Goal: Task Accomplishment & Management: Use online tool/utility

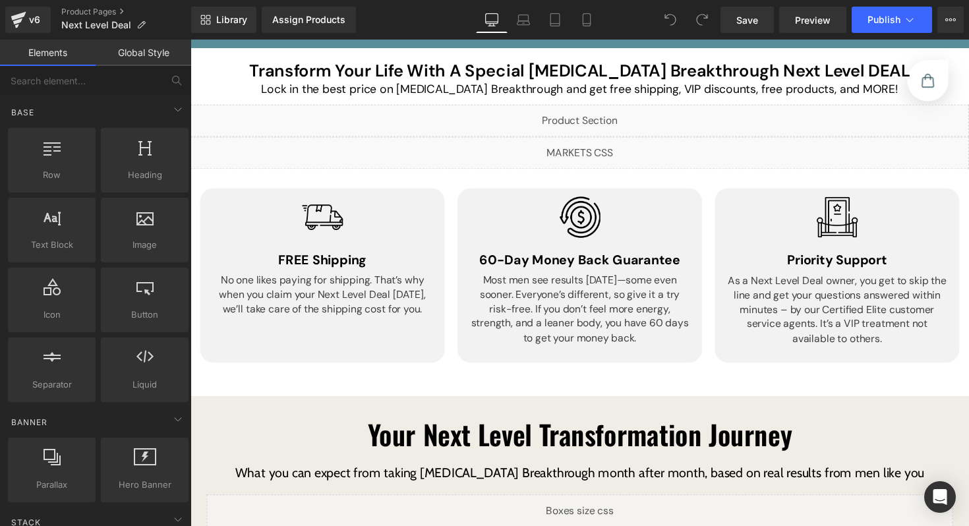
scroll to position [188, 0]
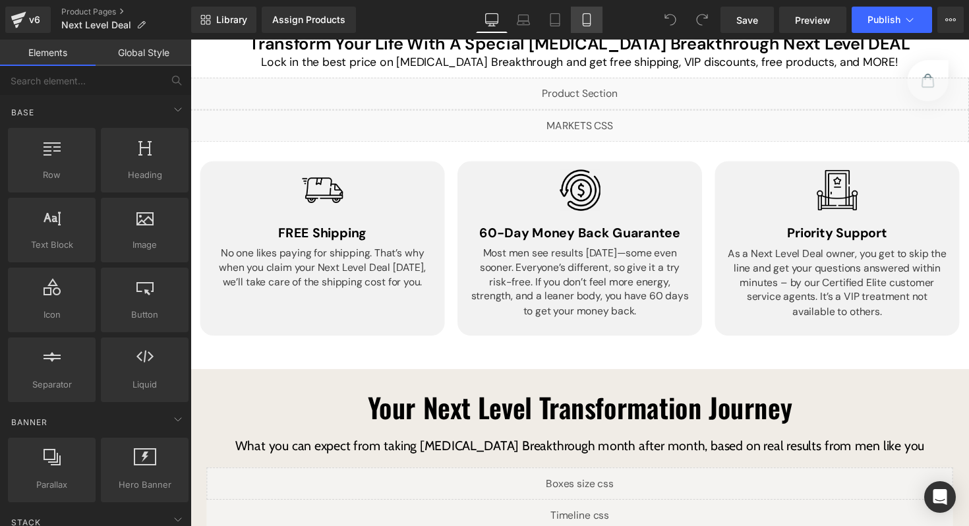
click at [576, 18] on link "Mobile" at bounding box center [587, 20] width 32 height 26
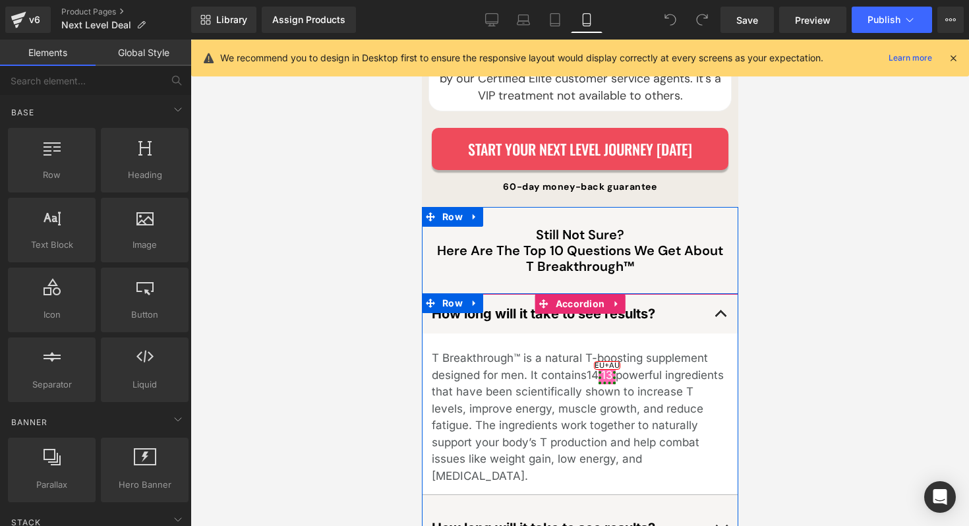
scroll to position [6426, 0]
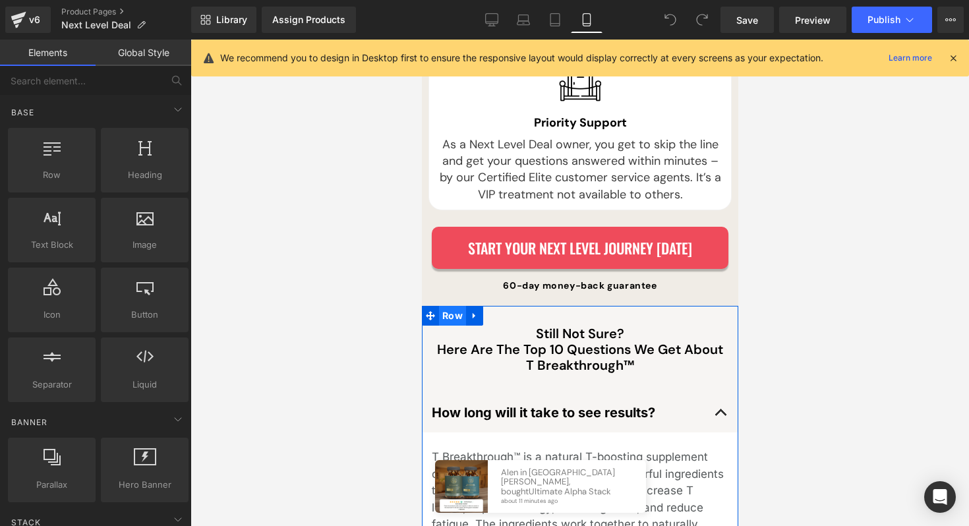
click at [455, 306] on span "Row" at bounding box center [451, 316] width 27 height 20
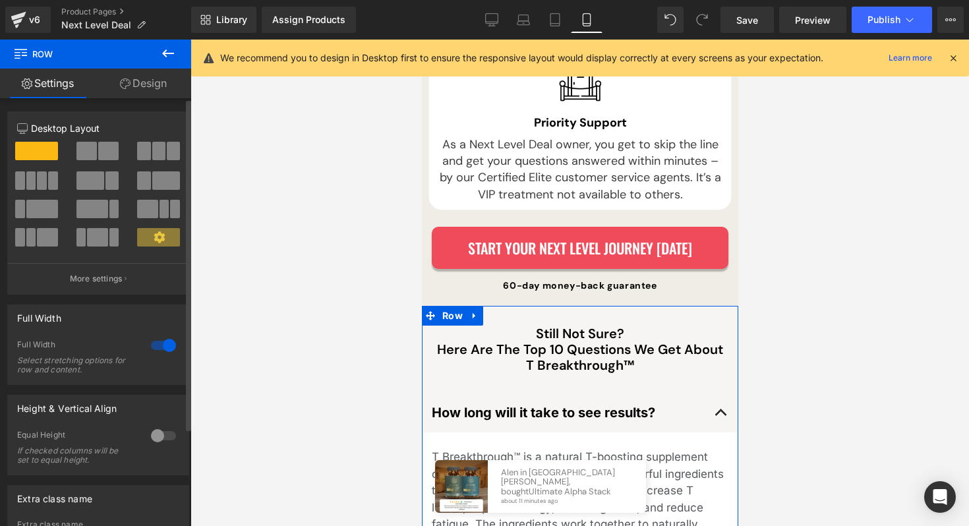
click at [159, 343] on div at bounding box center [164, 345] width 32 height 21
click at [154, 345] on div at bounding box center [164, 345] width 32 height 21
click at [149, 346] on div at bounding box center [164, 345] width 32 height 21
click at [153, 348] on div at bounding box center [164, 345] width 32 height 21
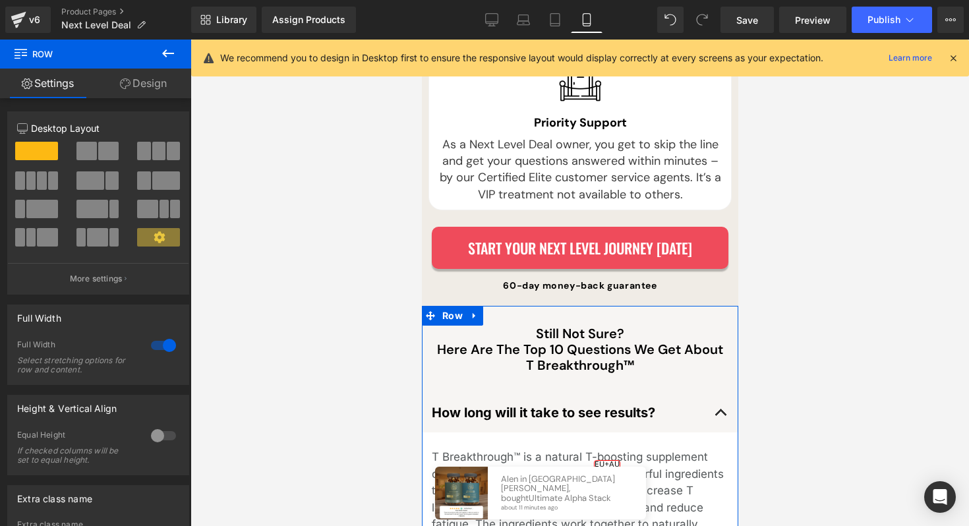
click at [155, 347] on div at bounding box center [164, 345] width 32 height 21
click at [504, 227] on div "Start Your Next Level Journey TODAY Button 60-day money-back guarantee Text Blo…" at bounding box center [579, 260] width 316 height 67
click at [496, 18] on icon at bounding box center [491, 19] width 13 height 13
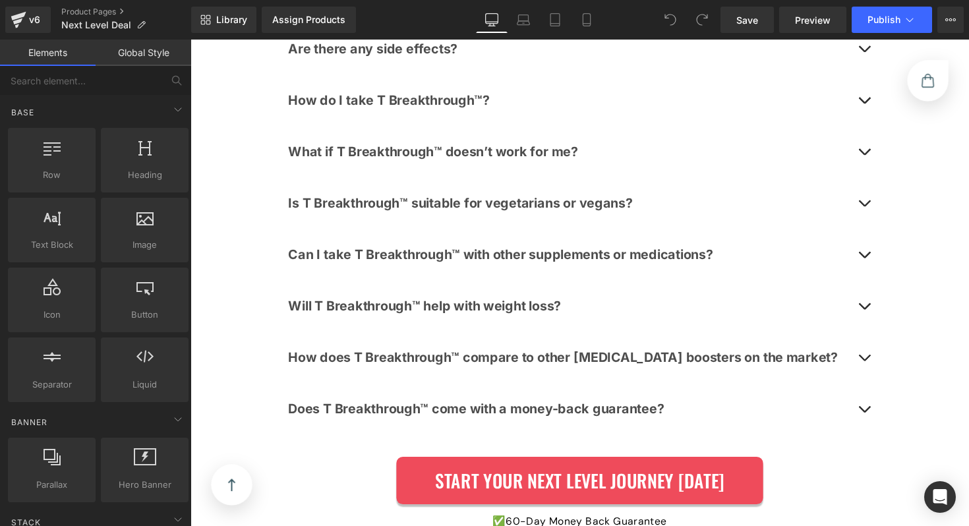
scroll to position [4410, 0]
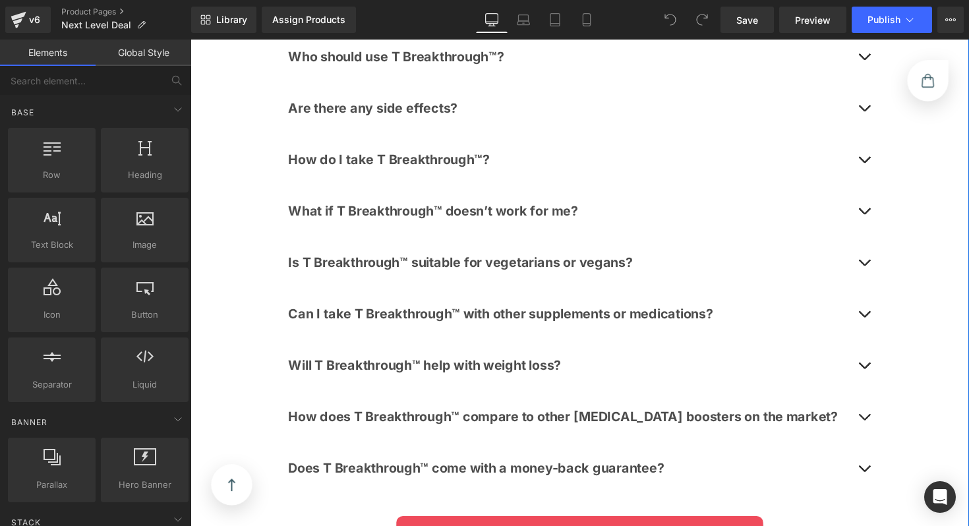
click at [270, 220] on div "Still Not Sure? Here Are The Top 10 Questions We Get About T Breakthrough™ Head…" at bounding box center [588, 184] width 797 height 850
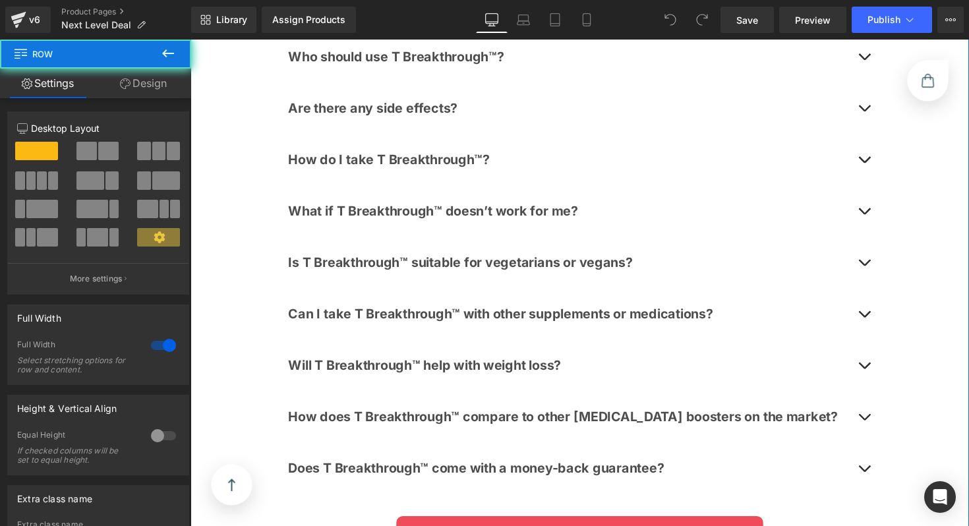
click at [274, 219] on div "Still Not Sure? Here Are The Top 10 Questions We Get About T Breakthrough™ Head…" at bounding box center [588, 184] width 797 height 850
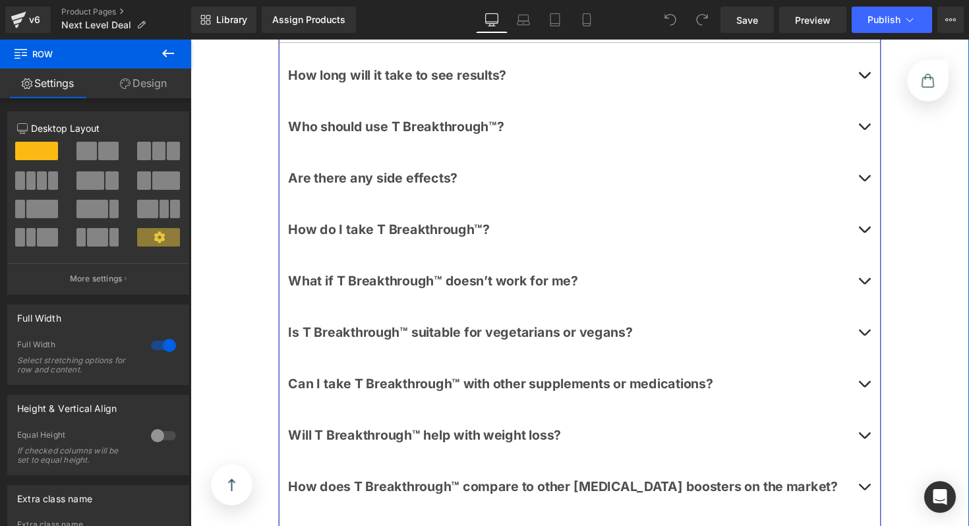
scroll to position [3807, 0]
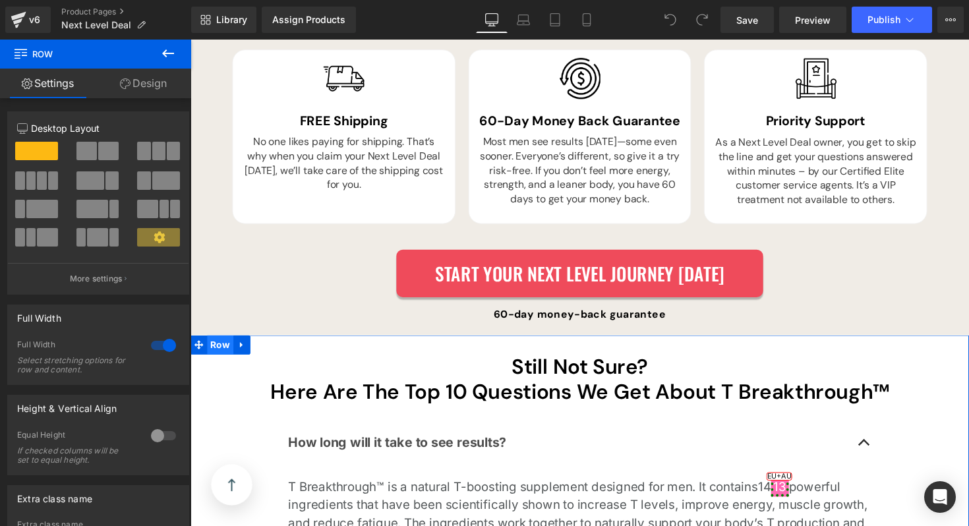
click at [216, 349] on span "Row" at bounding box center [221, 353] width 27 height 20
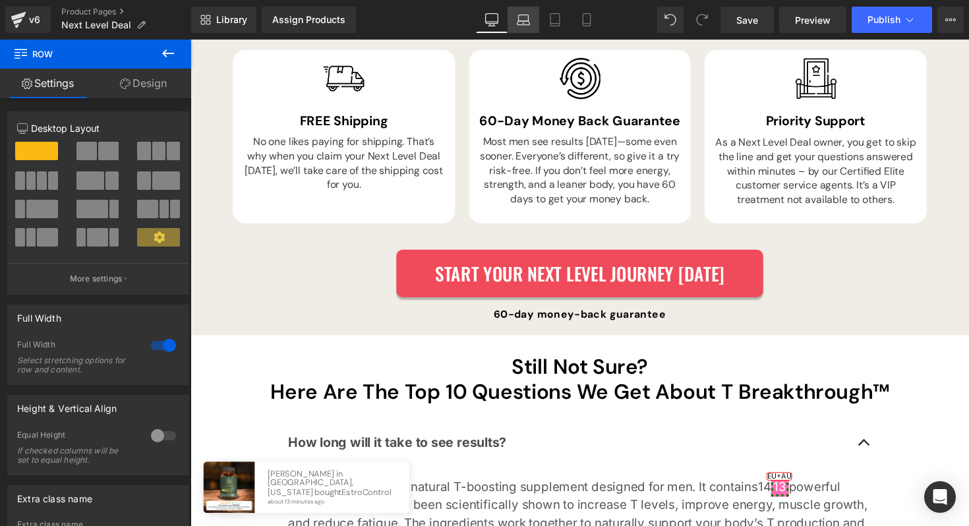
click at [533, 25] on link "Laptop" at bounding box center [523, 20] width 32 height 26
click at [531, 22] on link "Laptop" at bounding box center [523, 20] width 32 height 26
click at [522, 24] on icon at bounding box center [523, 23] width 13 height 4
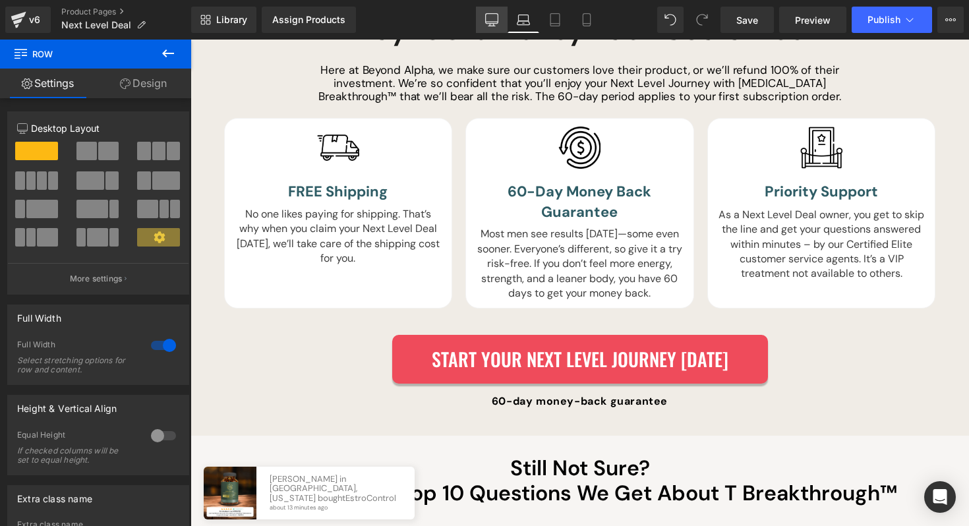
scroll to position [3881, 0]
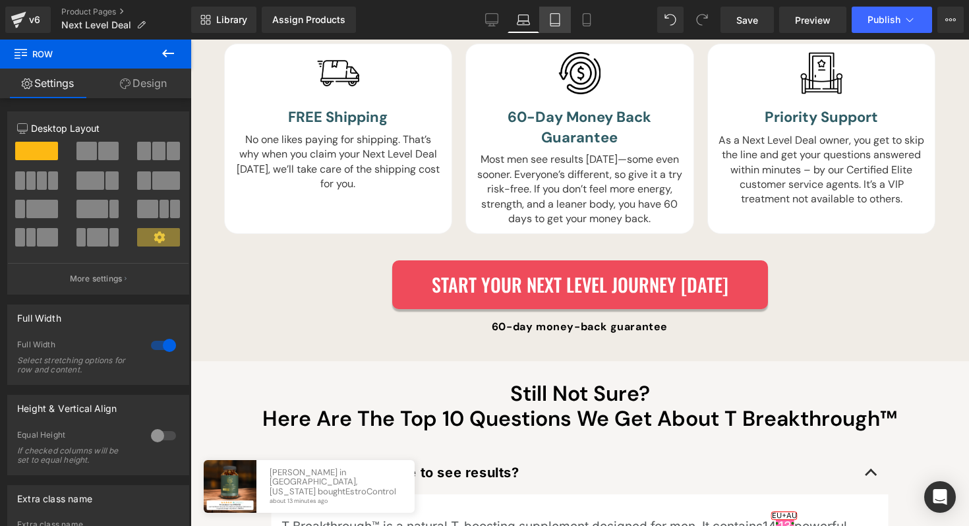
click at [554, 25] on icon at bounding box center [554, 20] width 9 height 13
click at [553, 27] on link "Tablet" at bounding box center [555, 20] width 32 height 26
click at [553, 26] on link "Tablet" at bounding box center [555, 20] width 32 height 26
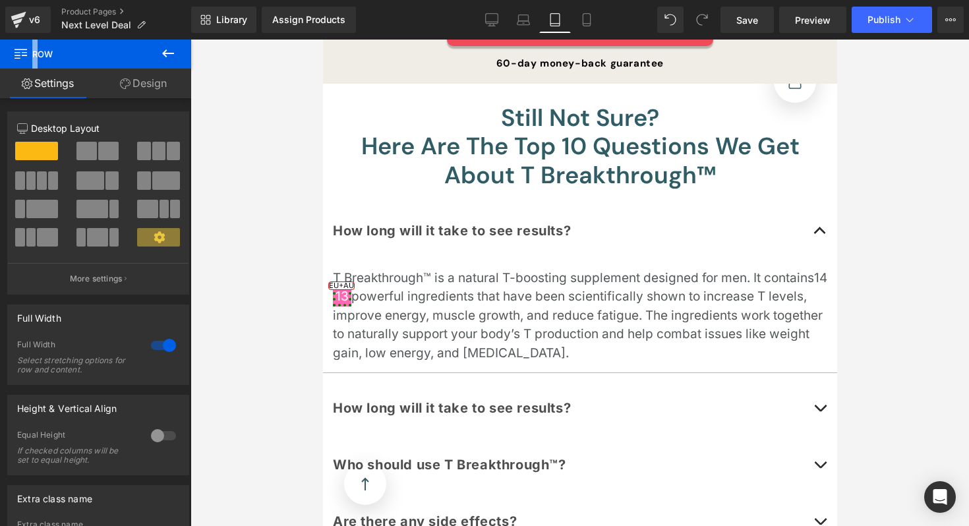
scroll to position [4686, 0]
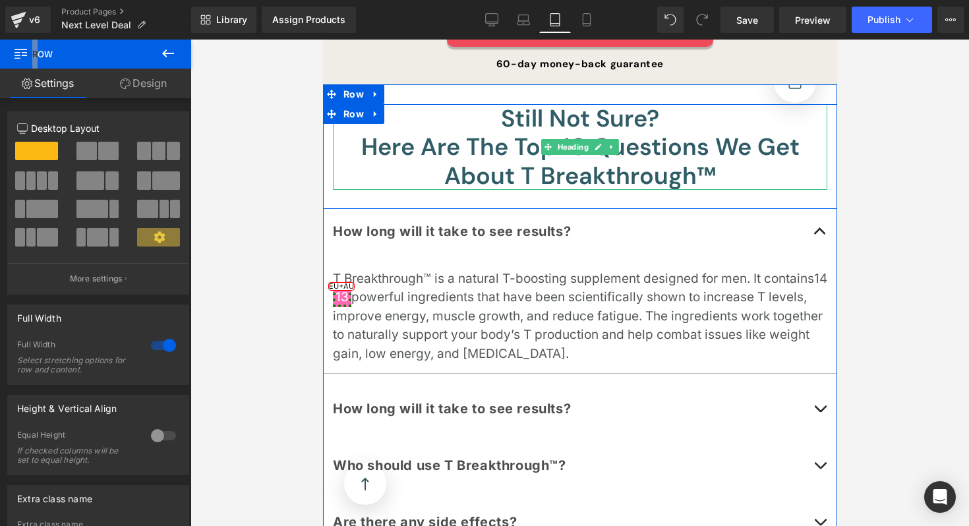
click at [562, 132] on h1 "Here Are The Top 10 Questions We Get About T Breakthrough™" at bounding box center [579, 160] width 494 height 57
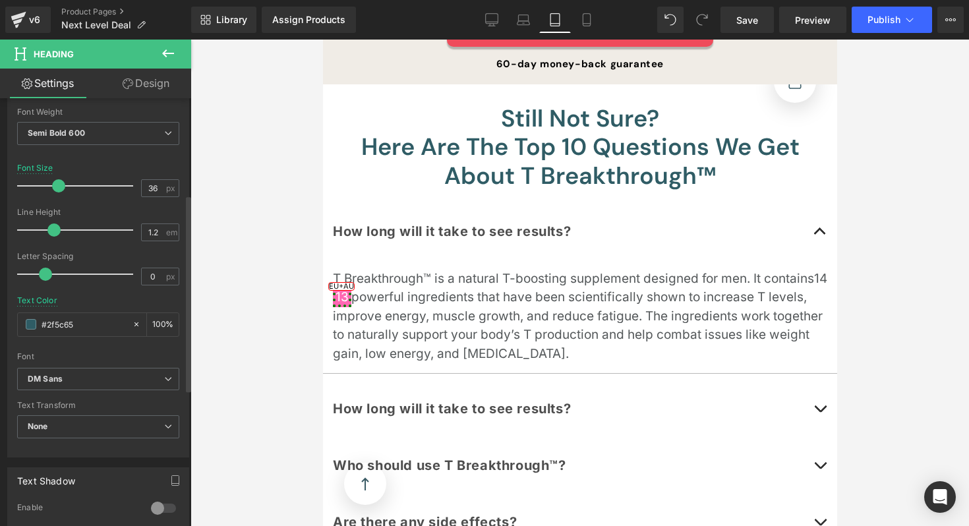
scroll to position [241, 0]
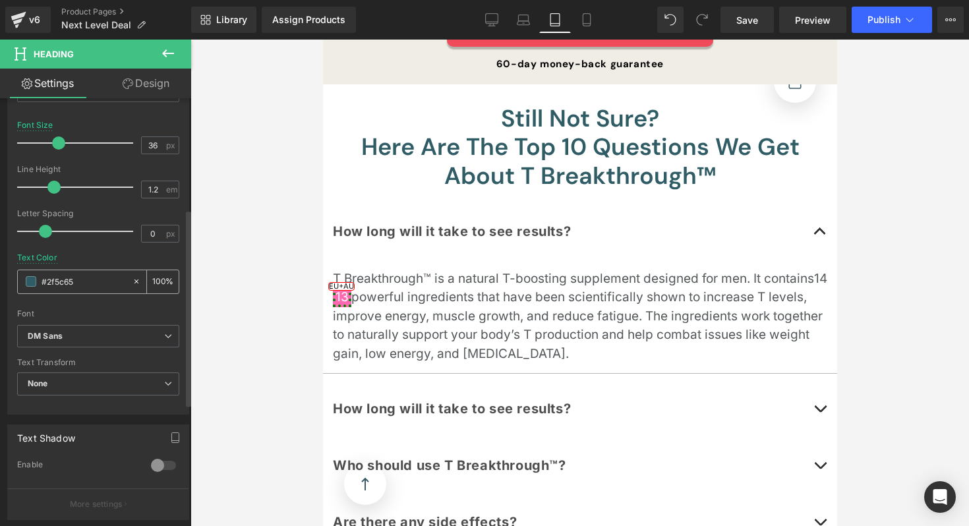
click at [94, 287] on input "#2f5c65" at bounding box center [84, 281] width 84 height 14
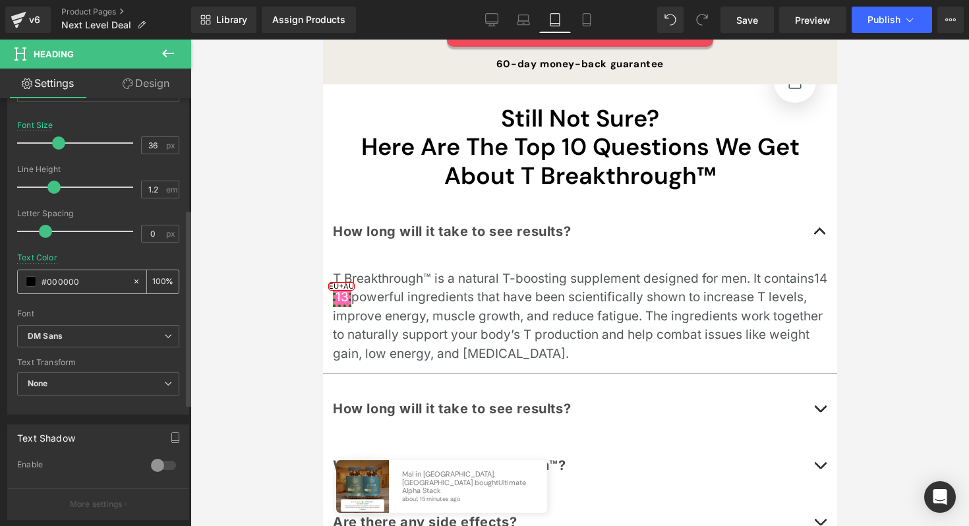
type input "#000000"
click at [95, 293] on div "#000000" at bounding box center [75, 281] width 114 height 23
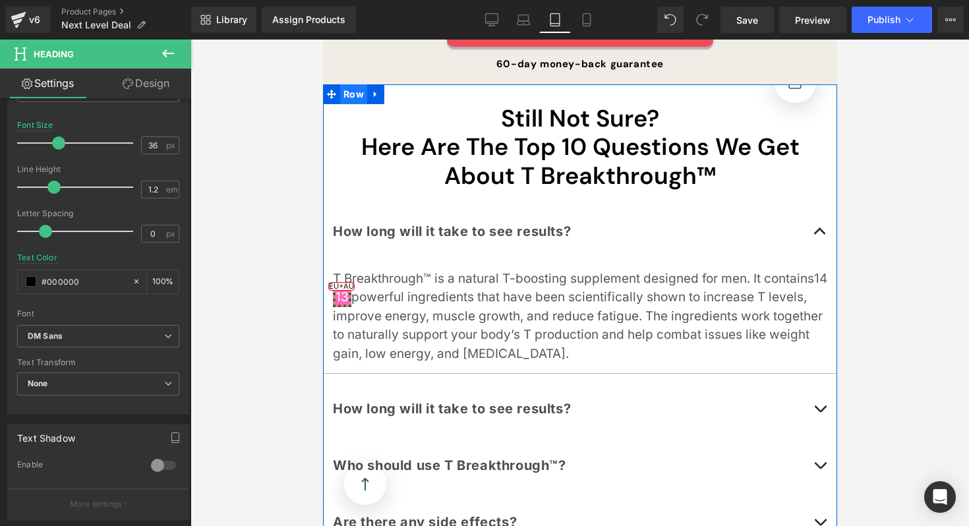
click at [345, 84] on span "Row" at bounding box center [352, 94] width 27 height 20
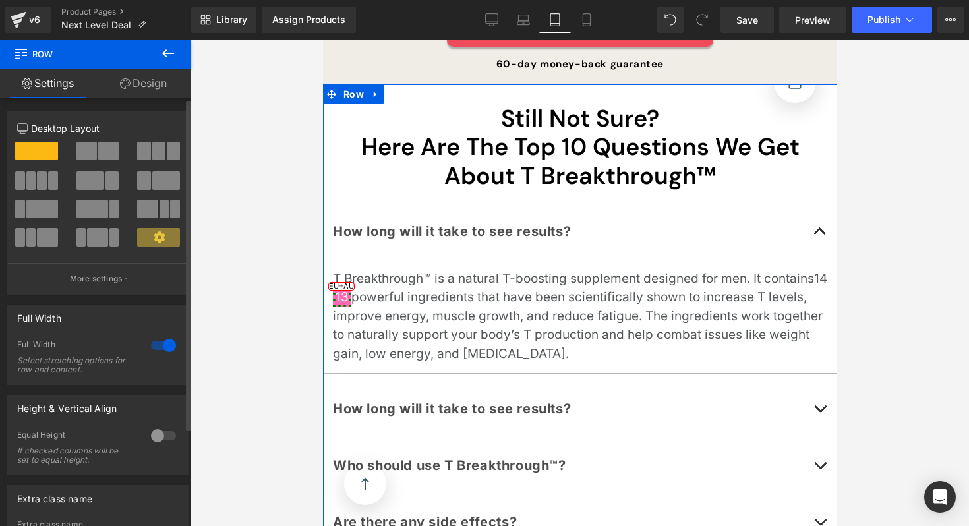
click at [161, 343] on div at bounding box center [164, 345] width 32 height 21
drag, startPoint x: 159, startPoint y: 347, endPoint x: 60, endPoint y: 0, distance: 360.5
click at [159, 347] on div at bounding box center [164, 345] width 32 height 21
click at [155, 347] on div at bounding box center [164, 345] width 32 height 21
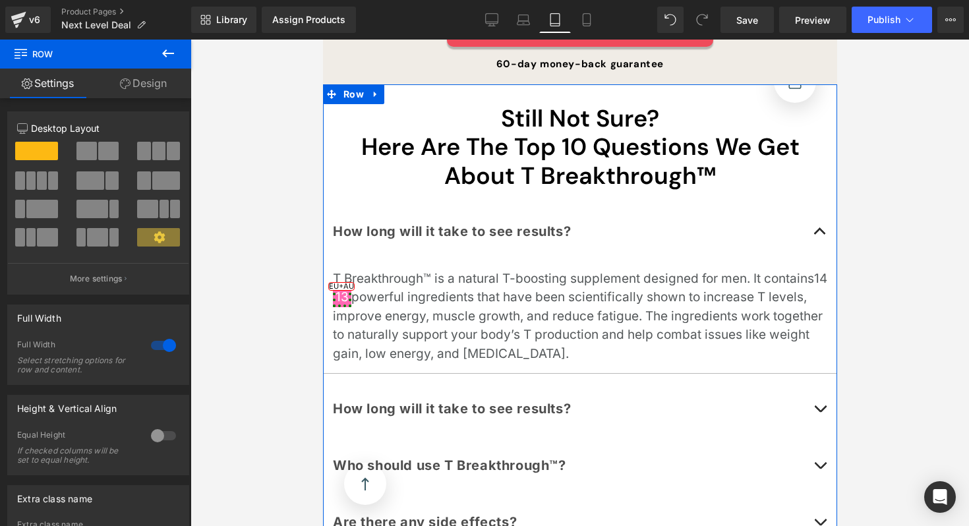
click at [155, 347] on div at bounding box center [164, 345] width 32 height 21
click at [154, 349] on div at bounding box center [164, 345] width 32 height 21
click at [583, 19] on icon at bounding box center [586, 20] width 7 height 13
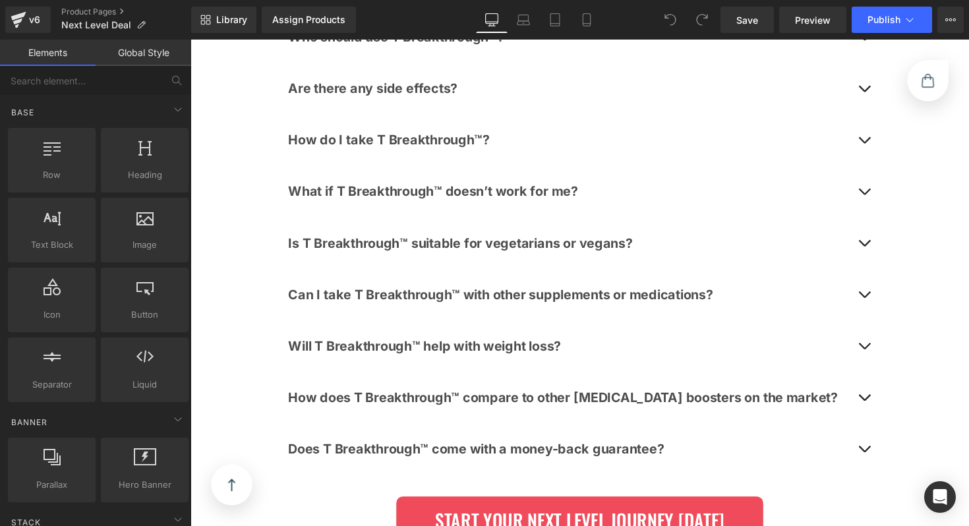
scroll to position [4427, 0]
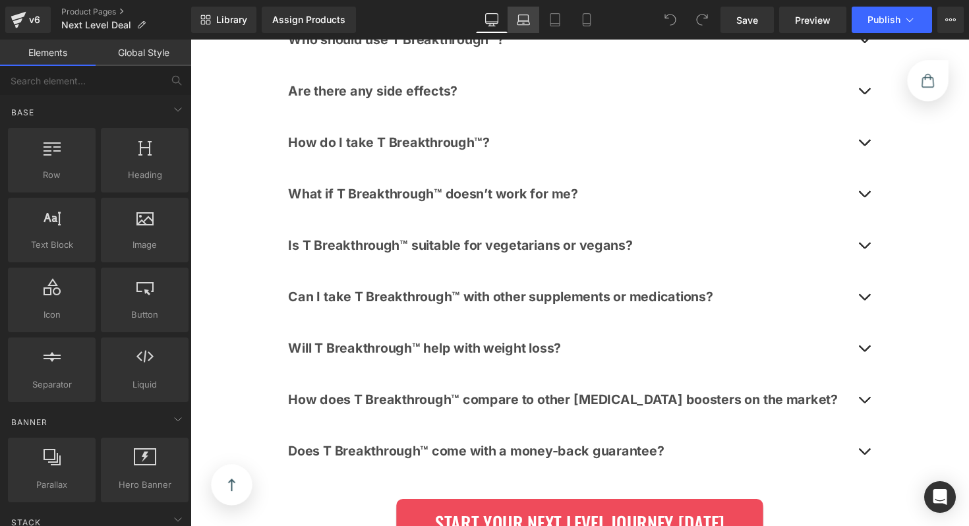
click at [521, 23] on icon at bounding box center [523, 19] width 13 height 13
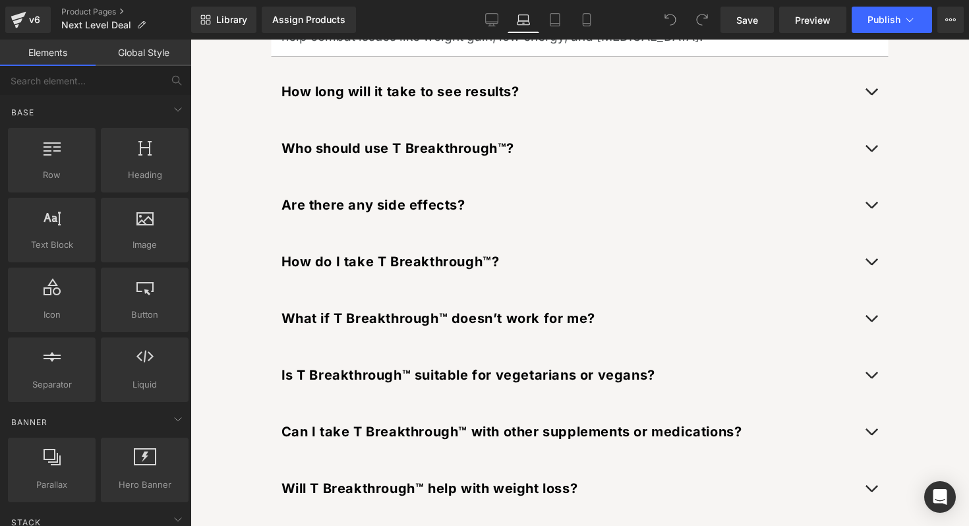
scroll to position [5103, 0]
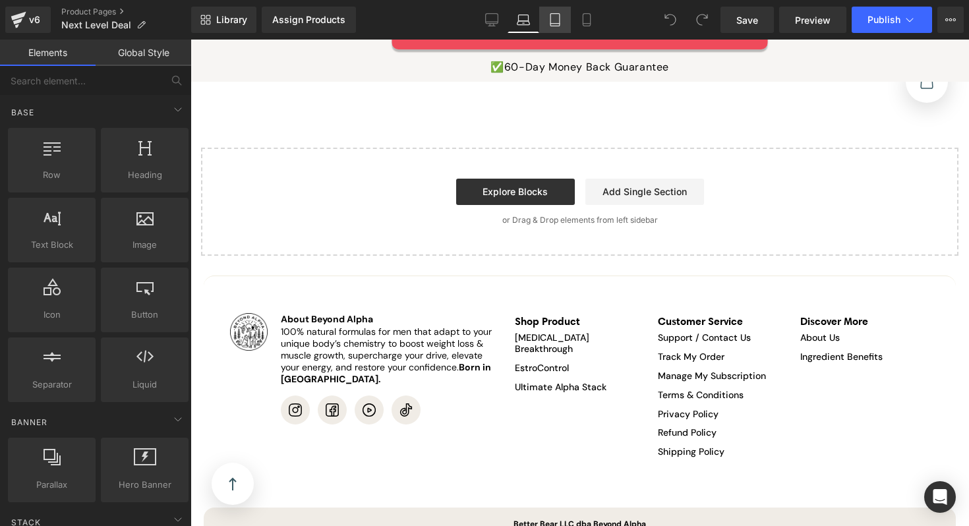
click at [549, 23] on icon at bounding box center [554, 19] width 13 height 13
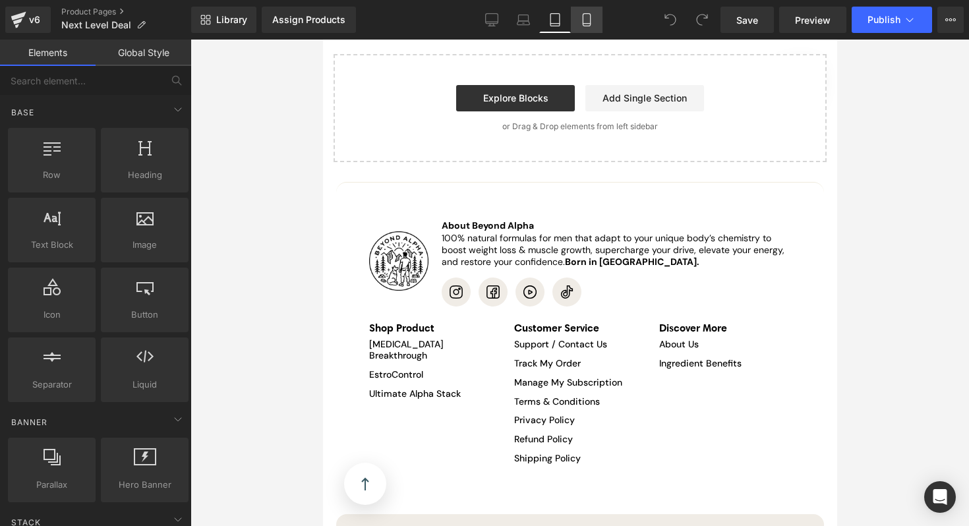
click at [583, 22] on icon at bounding box center [586, 20] width 7 height 13
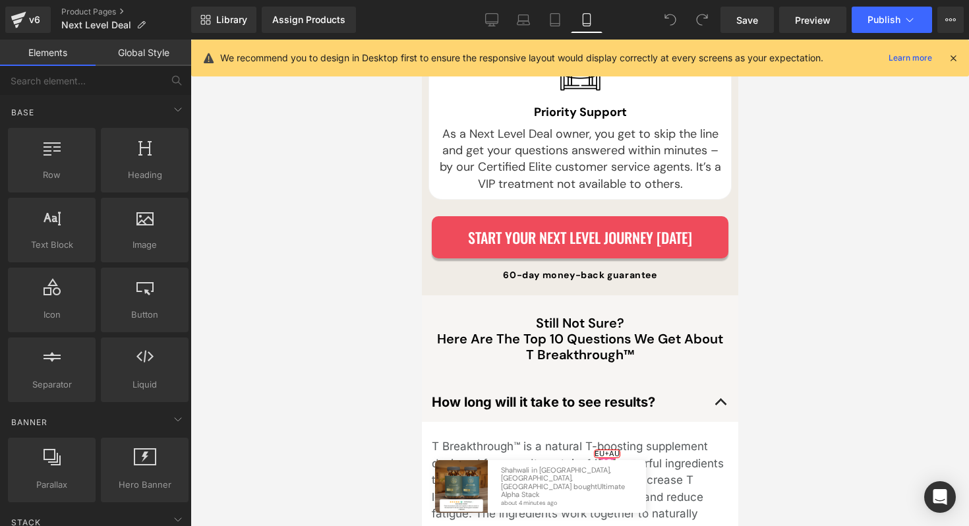
scroll to position [6407, 0]
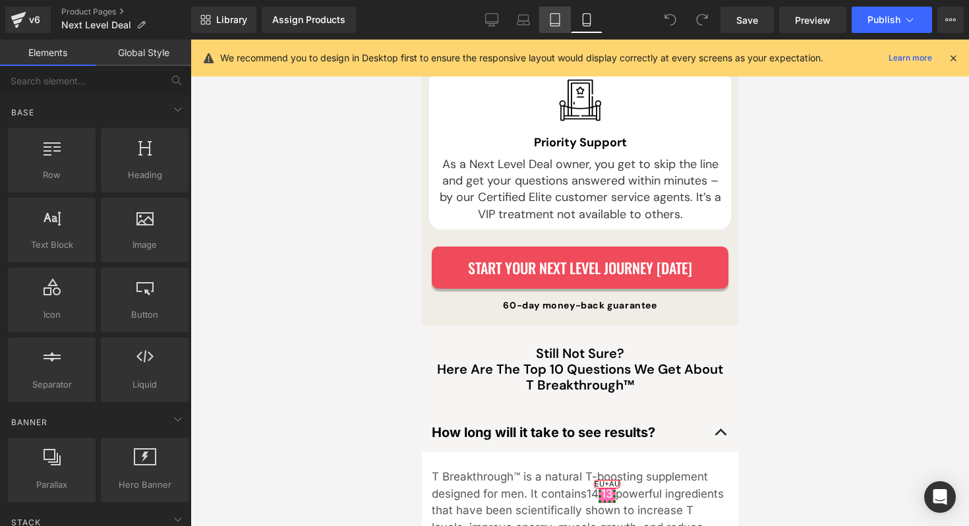
click at [556, 27] on link "Tablet" at bounding box center [555, 20] width 32 height 26
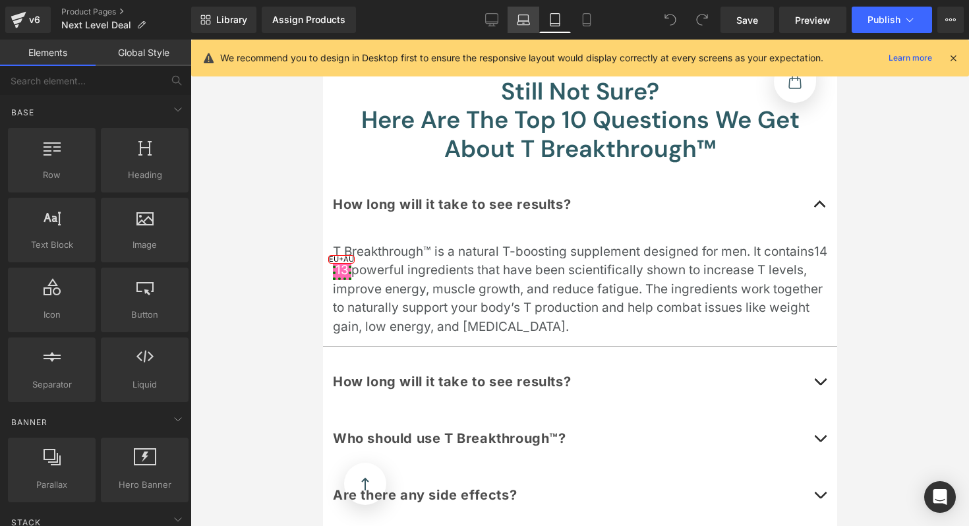
scroll to position [4716, 0]
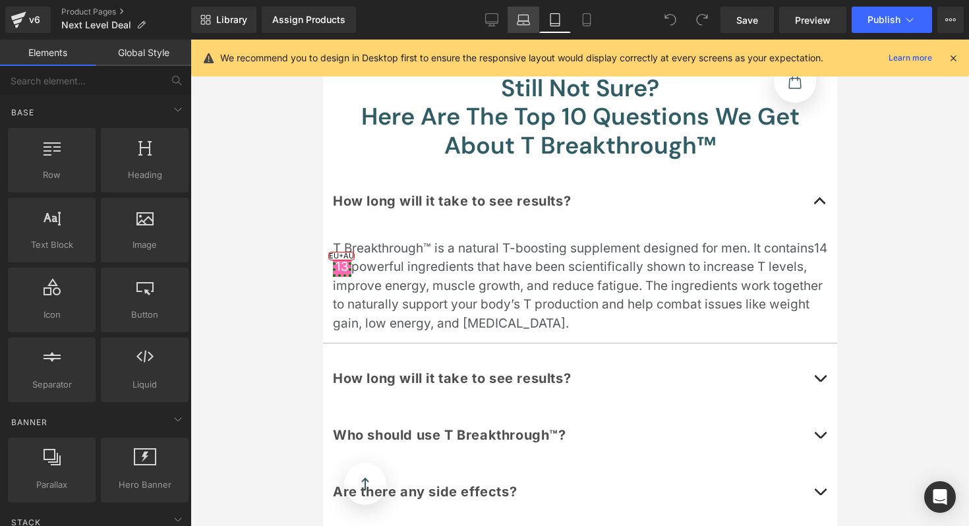
click at [524, 26] on link "Laptop" at bounding box center [523, 20] width 32 height 26
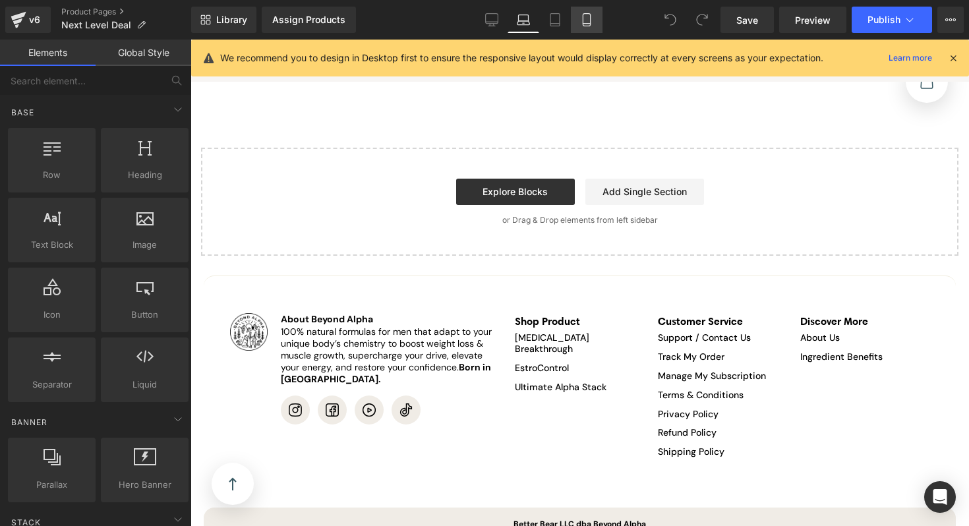
click at [585, 17] on icon at bounding box center [586, 19] width 13 height 13
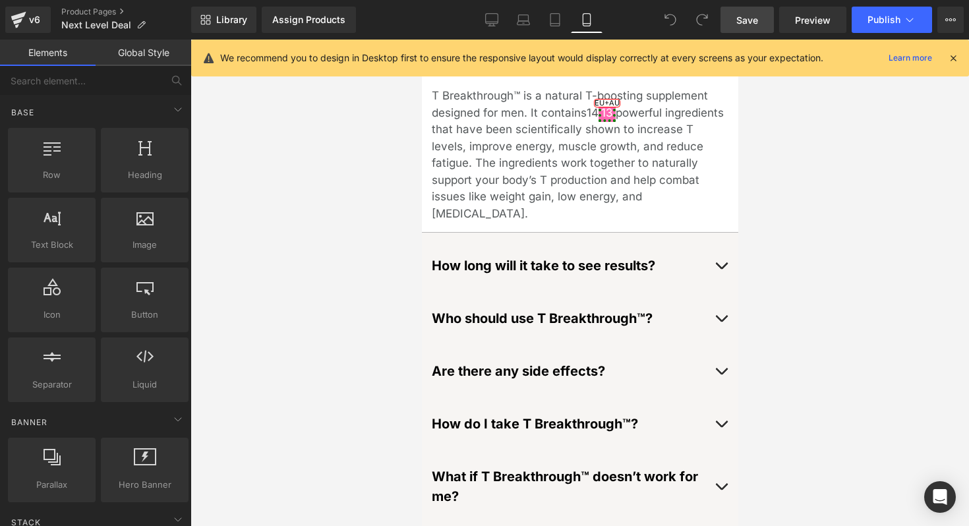
scroll to position [6787, 0]
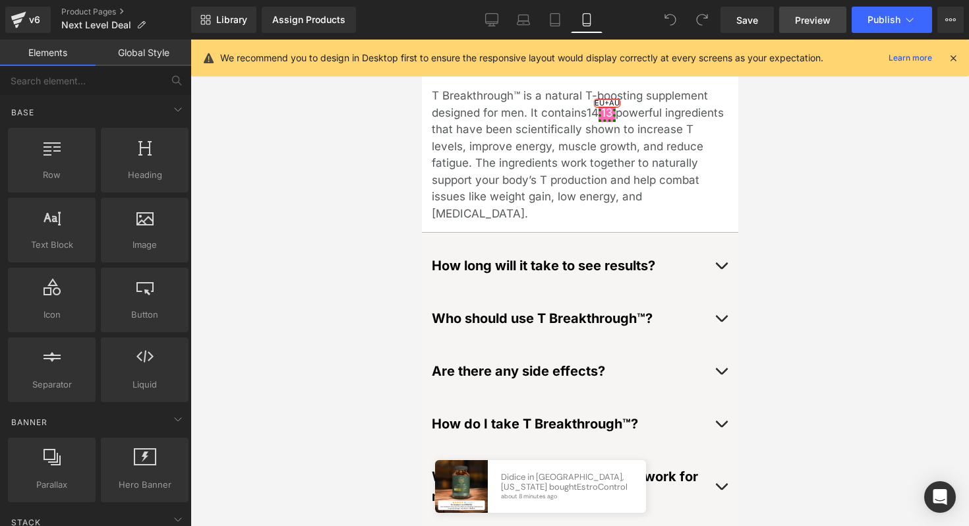
click at [792, 22] on link "Preview" at bounding box center [812, 20] width 67 height 26
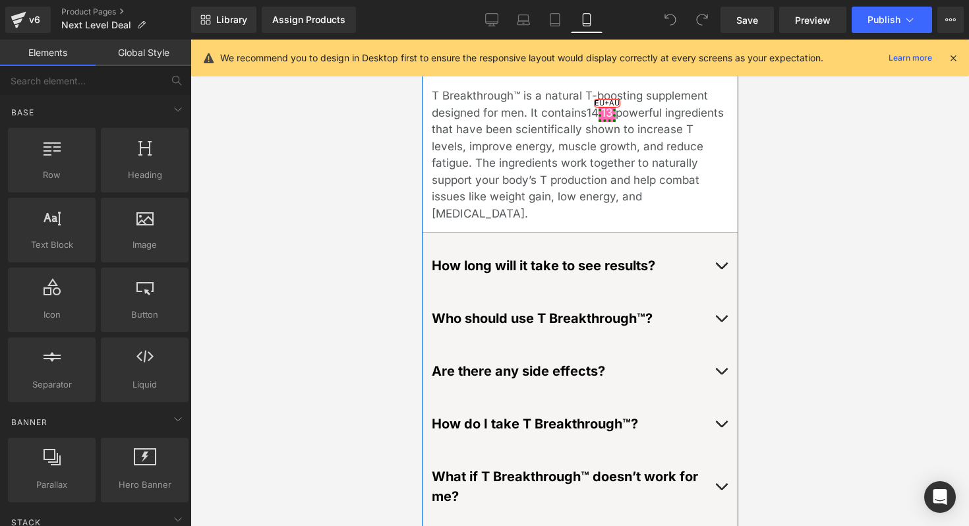
click at [437, 183] on div "How long will it take to see results? Text Block T Breakthrough™ is a natural T…" at bounding box center [579, 455] width 316 height 847
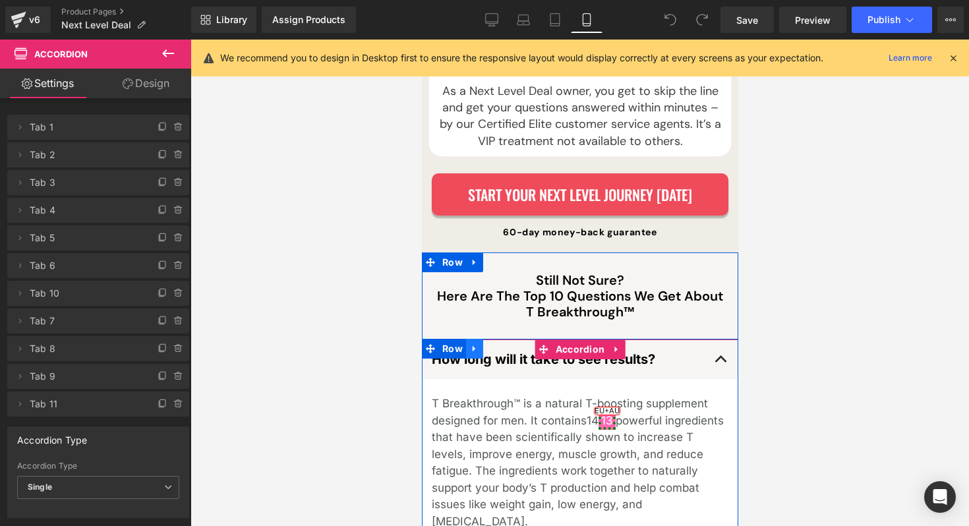
scroll to position [6468, 0]
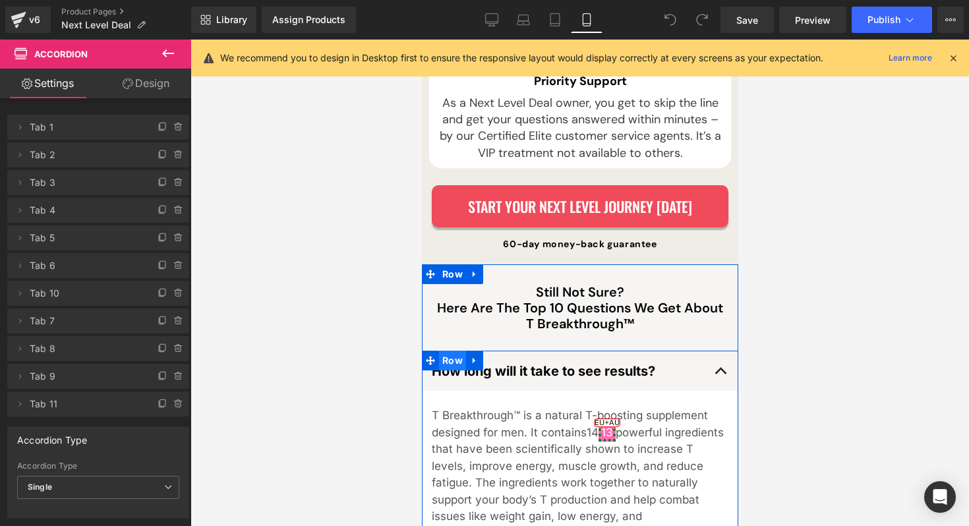
click at [460, 351] on span "Row" at bounding box center [451, 361] width 27 height 20
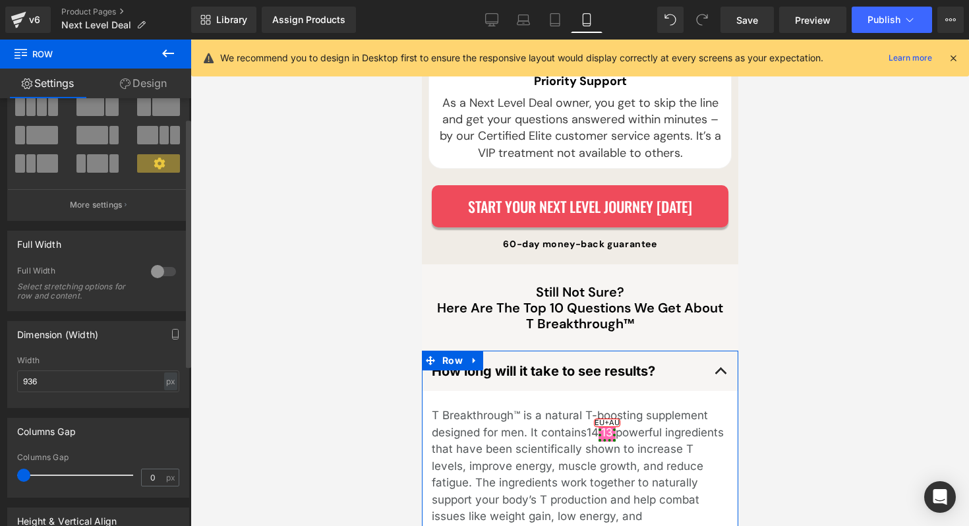
scroll to position [86, 0]
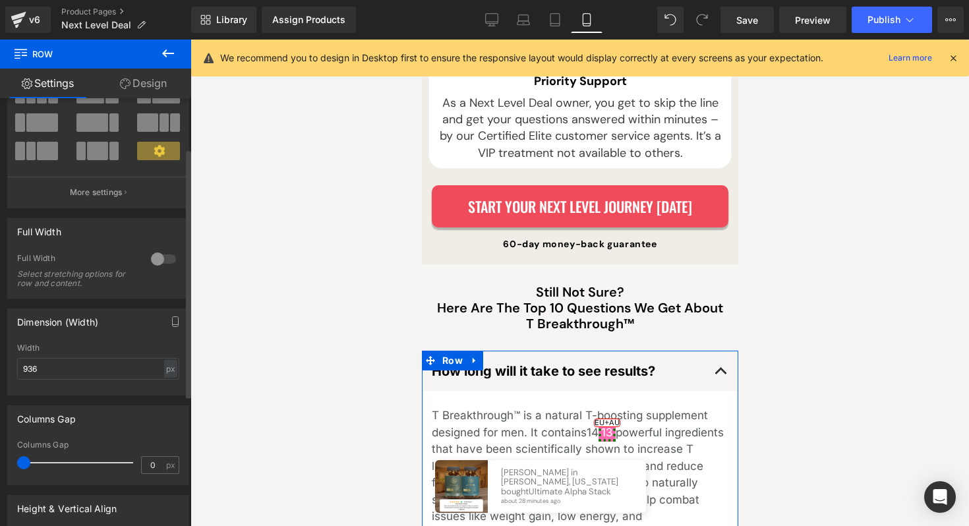
click at [166, 262] on div at bounding box center [164, 258] width 32 height 21
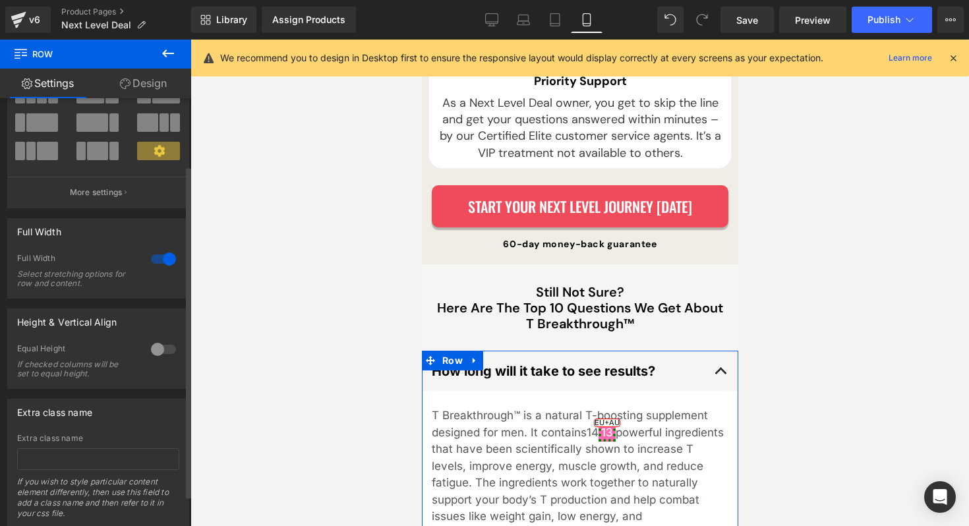
click at [156, 260] on div at bounding box center [164, 258] width 32 height 21
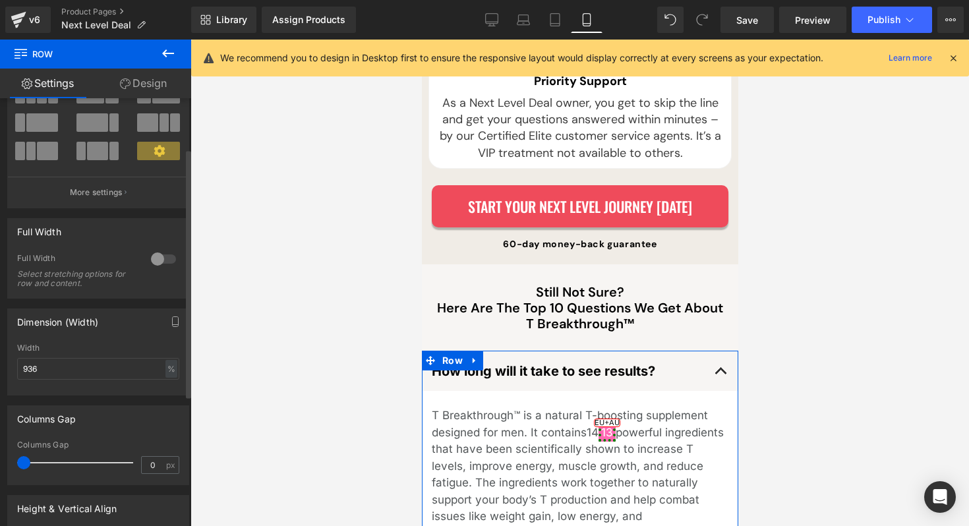
click at [161, 260] on div at bounding box center [164, 258] width 32 height 21
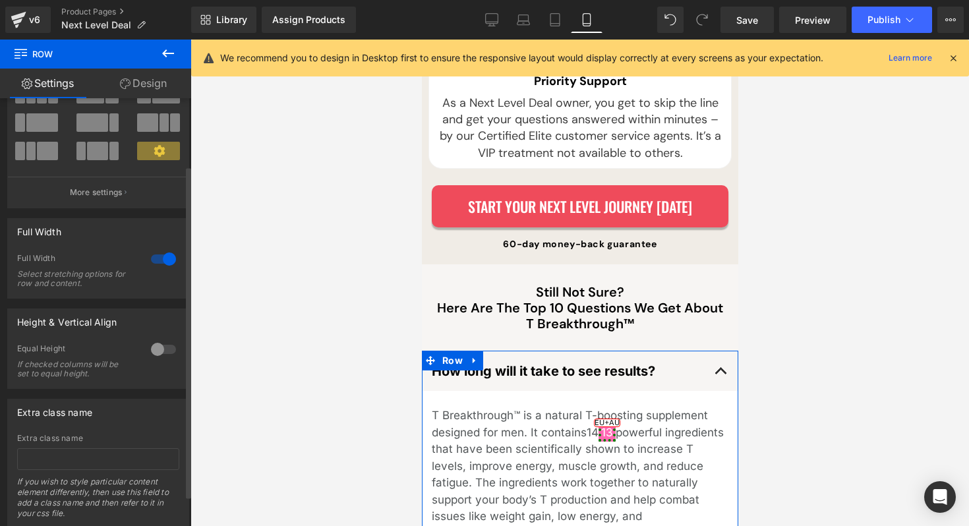
click at [154, 260] on div at bounding box center [164, 258] width 32 height 21
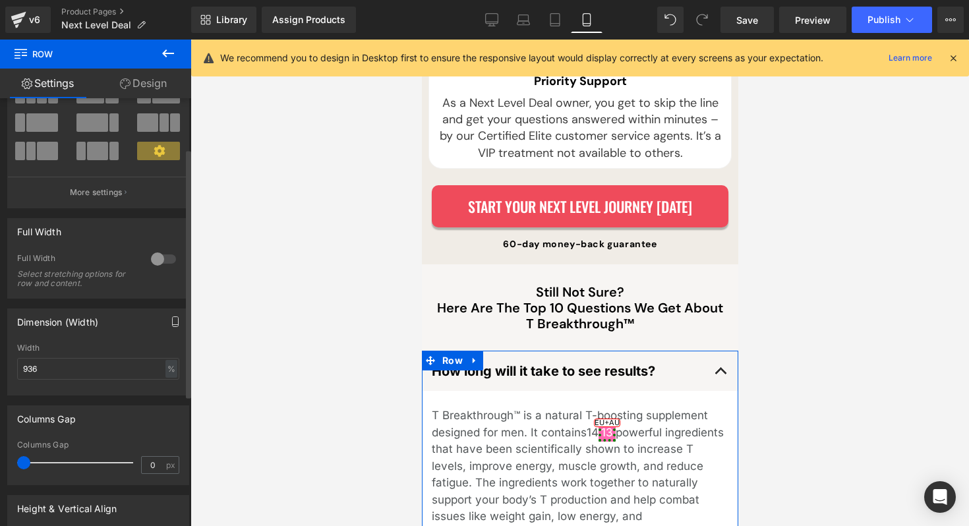
click at [167, 328] on button "button" at bounding box center [175, 321] width 21 height 25
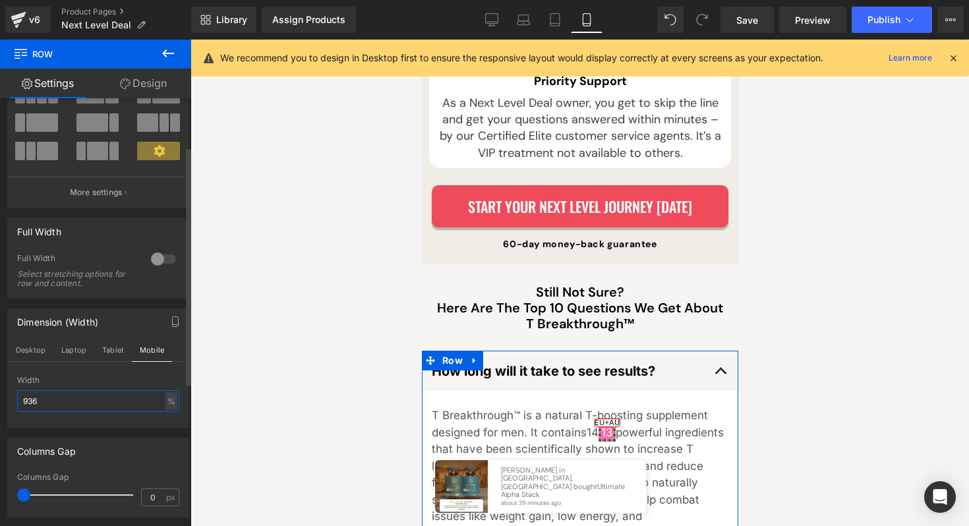
click at [108, 393] on input "936" at bounding box center [98, 401] width 162 height 22
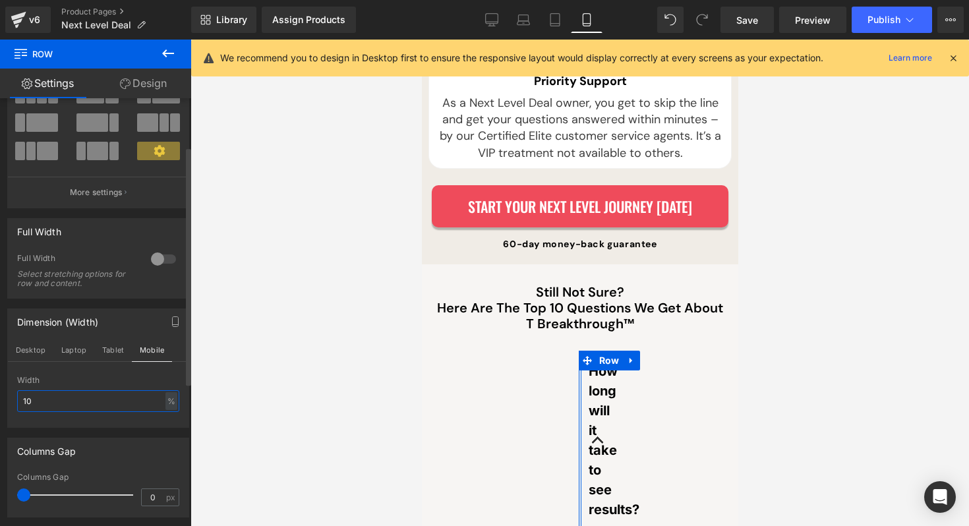
type input "100"
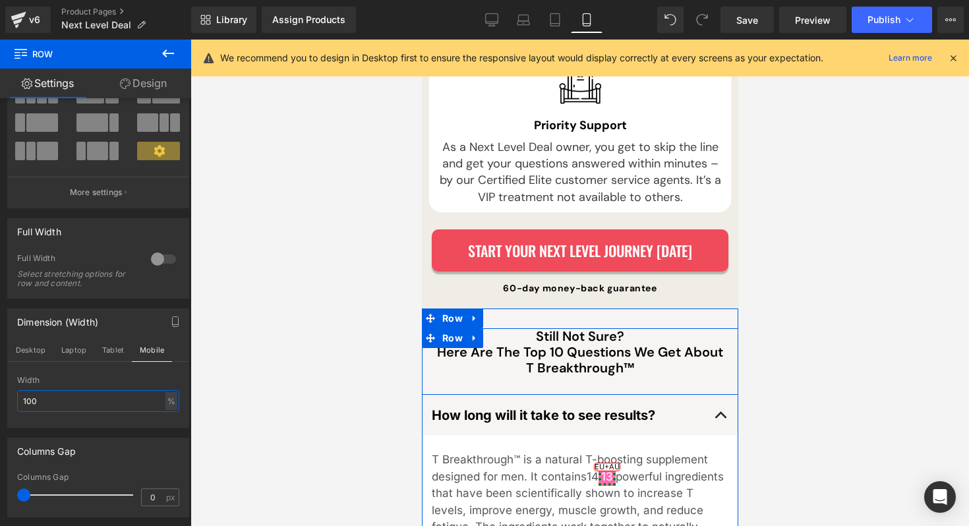
scroll to position [6409, 0]
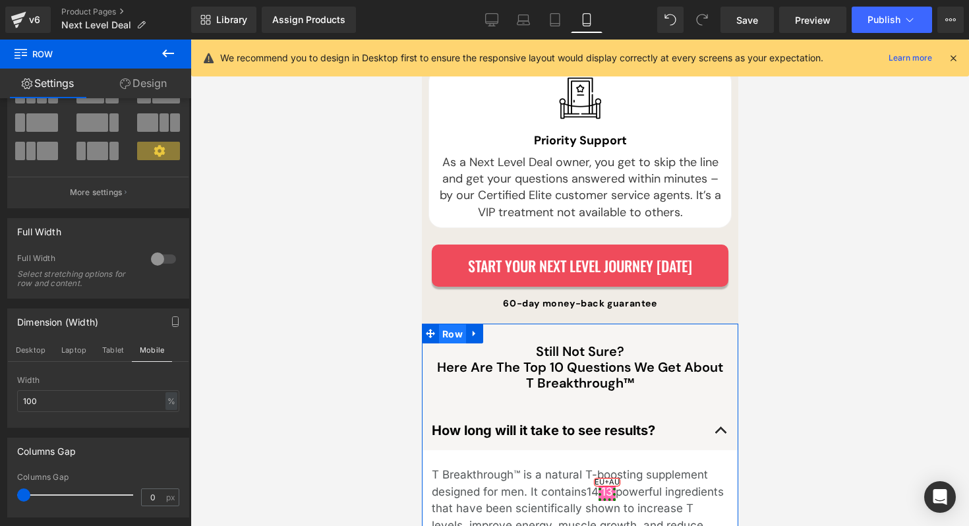
click at [450, 324] on span "Row" at bounding box center [451, 334] width 27 height 20
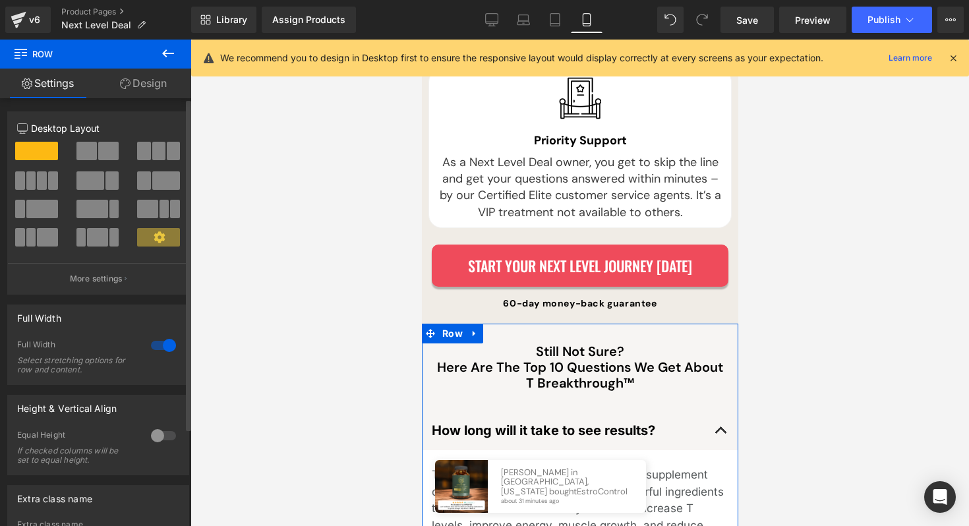
drag, startPoint x: 150, startPoint y: 343, endPoint x: 157, endPoint y: 348, distance: 8.6
click at [150, 343] on div at bounding box center [164, 345] width 32 height 21
click at [154, 351] on div at bounding box center [164, 345] width 32 height 21
click at [157, 348] on div at bounding box center [164, 345] width 32 height 21
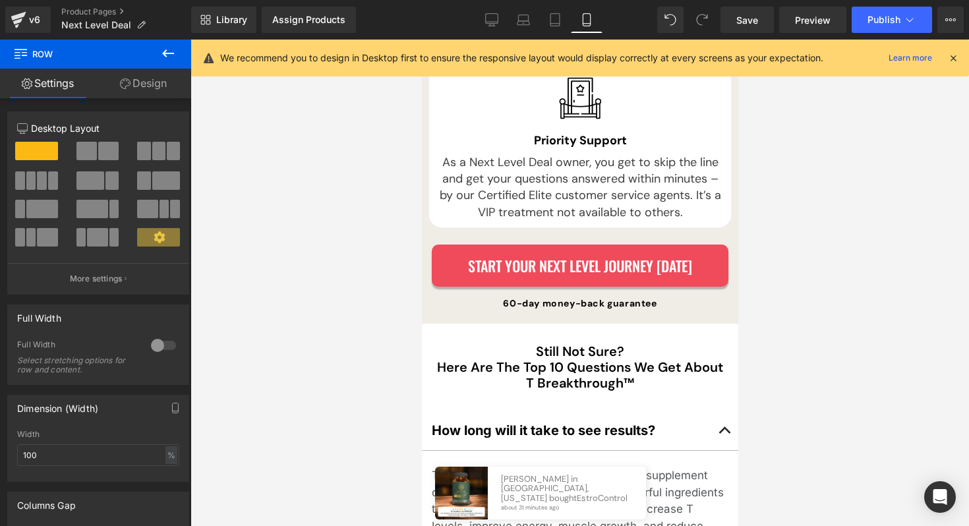
click at [754, 25] on span "Save" at bounding box center [747, 20] width 22 height 14
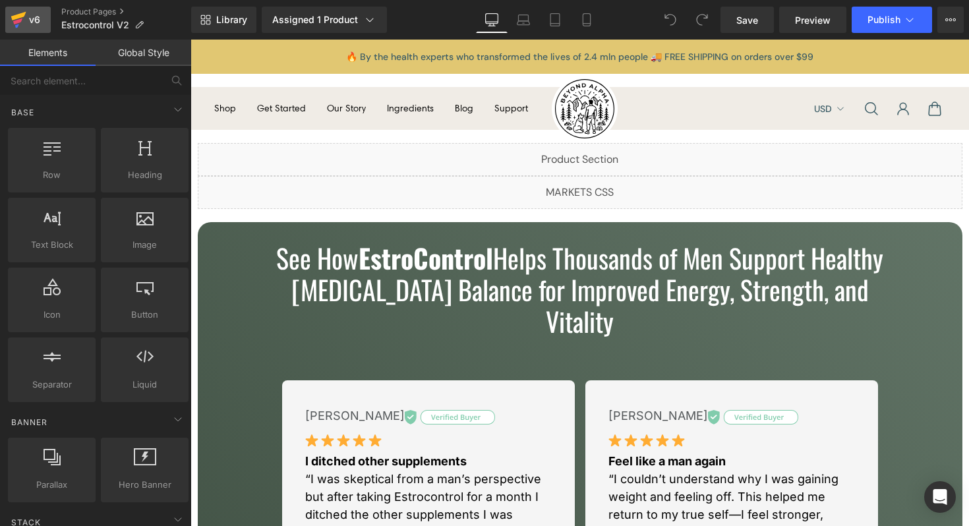
click at [40, 28] on div "v6" at bounding box center [34, 19] width 16 height 17
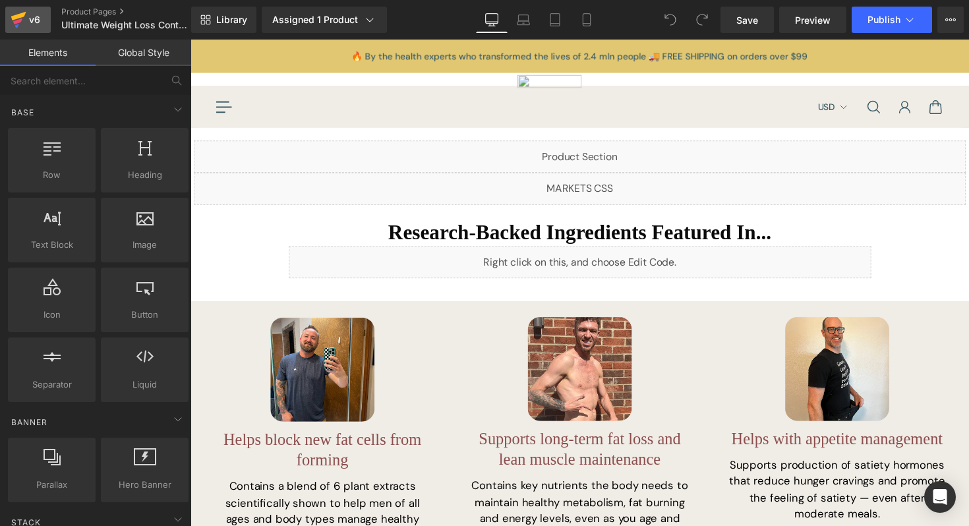
click at [36, 18] on div "v6" at bounding box center [34, 19] width 16 height 17
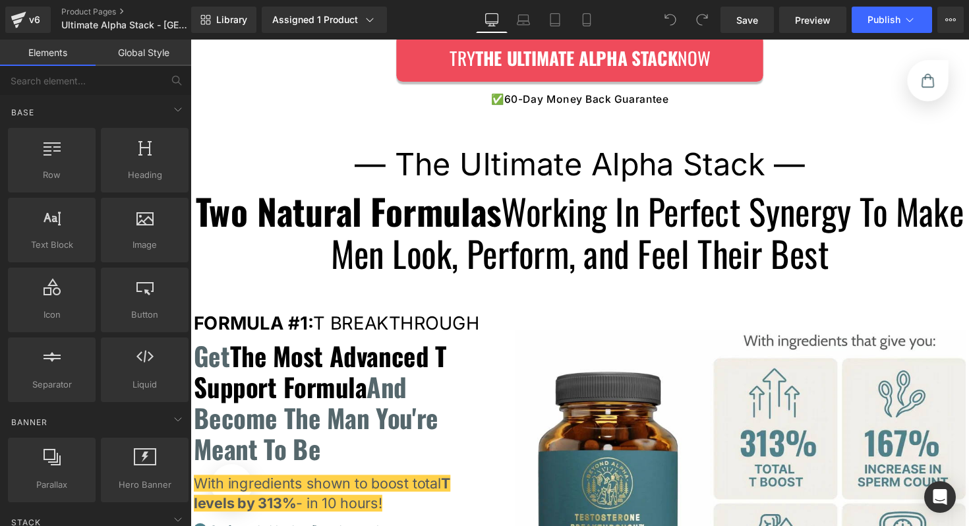
scroll to position [3769, 0]
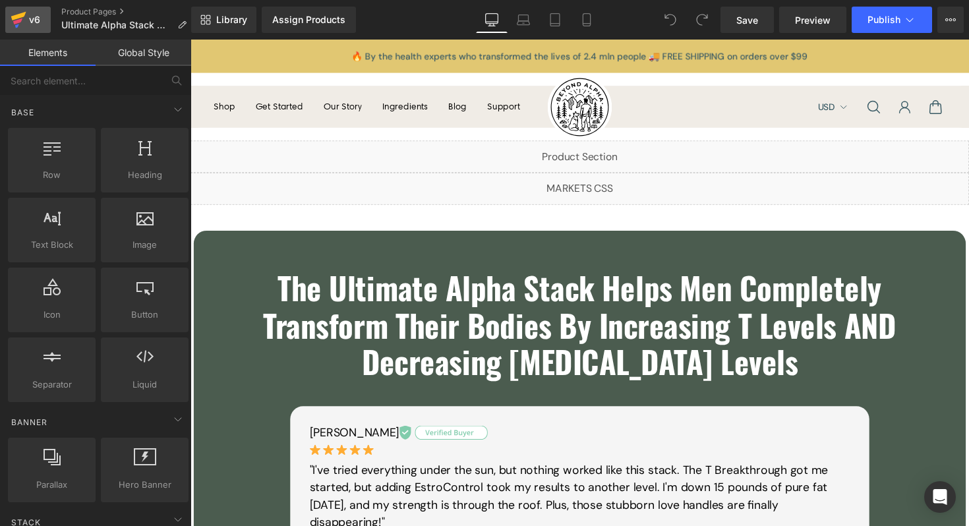
click at [34, 20] on div "v6" at bounding box center [34, 19] width 16 height 17
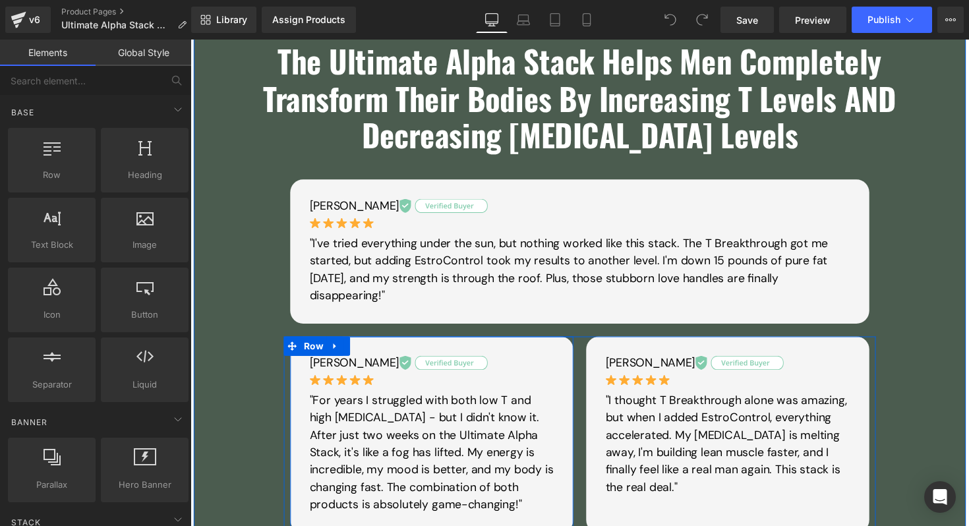
scroll to position [269, 0]
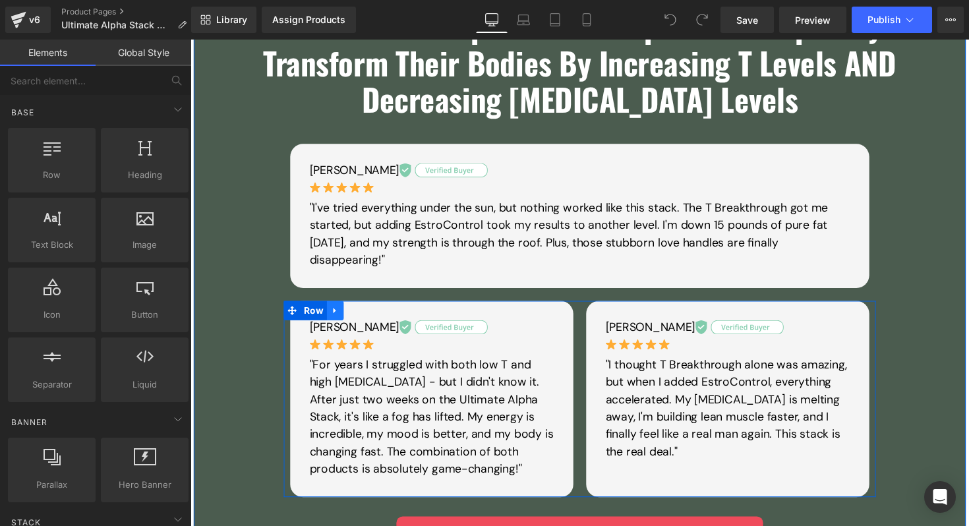
click at [343, 318] on icon at bounding box center [338, 317] width 9 height 10
click at [357, 318] on icon at bounding box center [355, 316] width 9 height 9
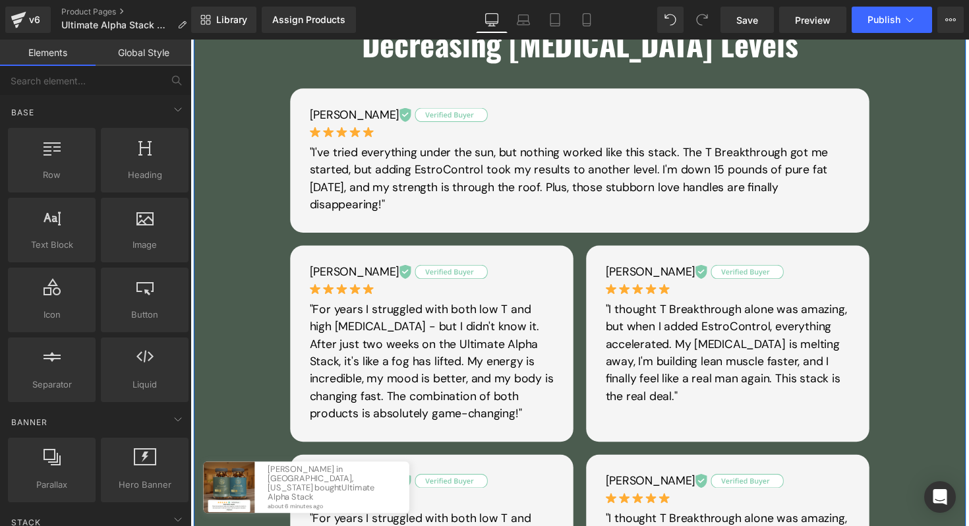
scroll to position [300, 0]
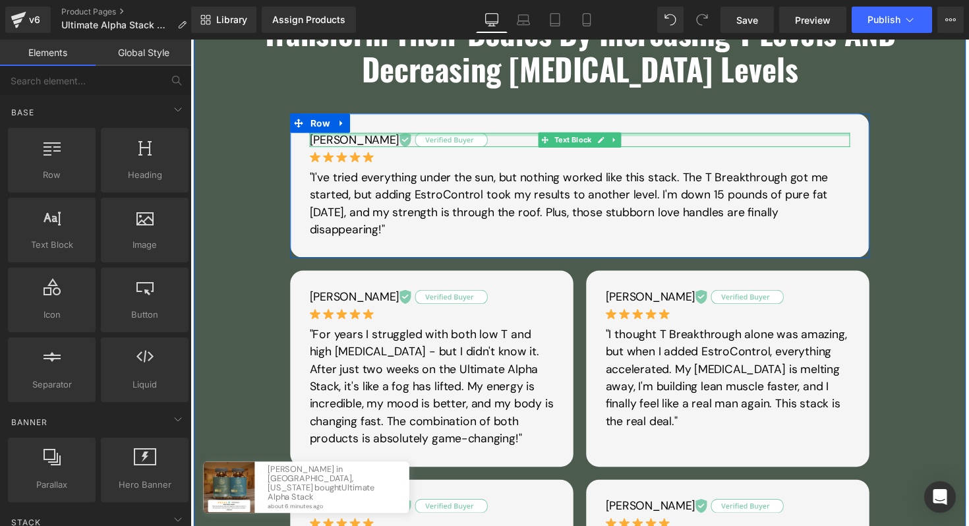
click at [472, 136] on div at bounding box center [589, 136] width 554 height 3
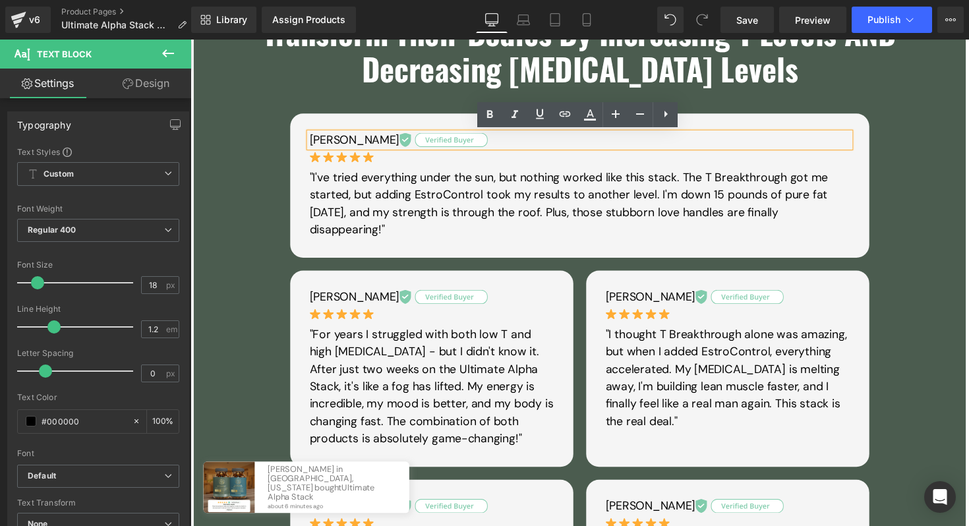
click at [356, 123] on div "[PERSON_NAME] Text Block Image "I've tried everything under the sun, but nothin…" at bounding box center [589, 189] width 593 height 148
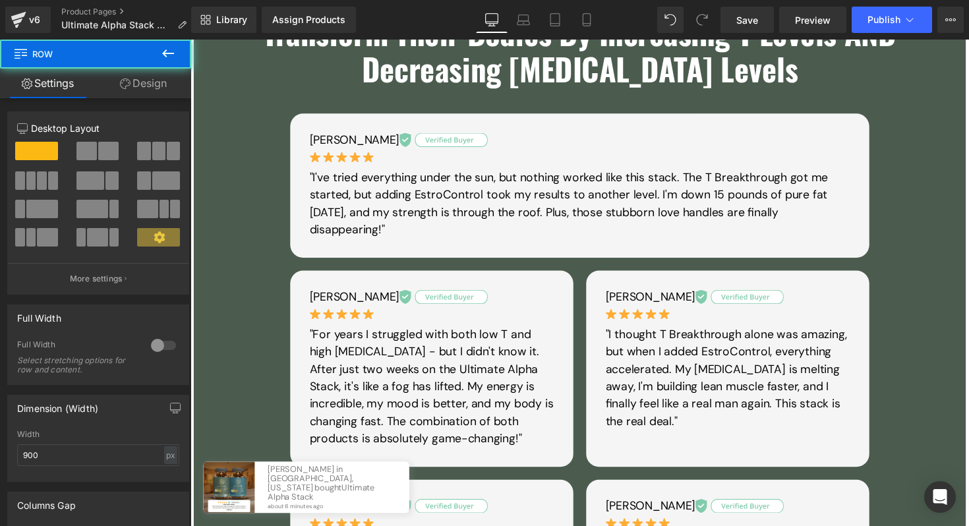
click at [339, 123] on div "[PERSON_NAME] Text Block Image "I've tried everything under the sun, but nothin…" at bounding box center [589, 189] width 593 height 148
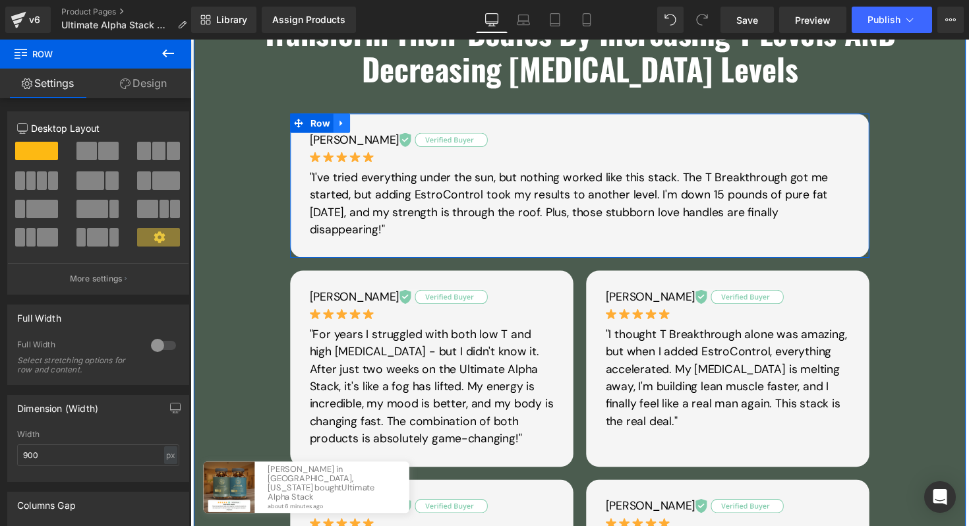
click at [337, 120] on link at bounding box center [345, 125] width 17 height 20
click at [375, 121] on icon at bounding box center [379, 125] width 9 height 10
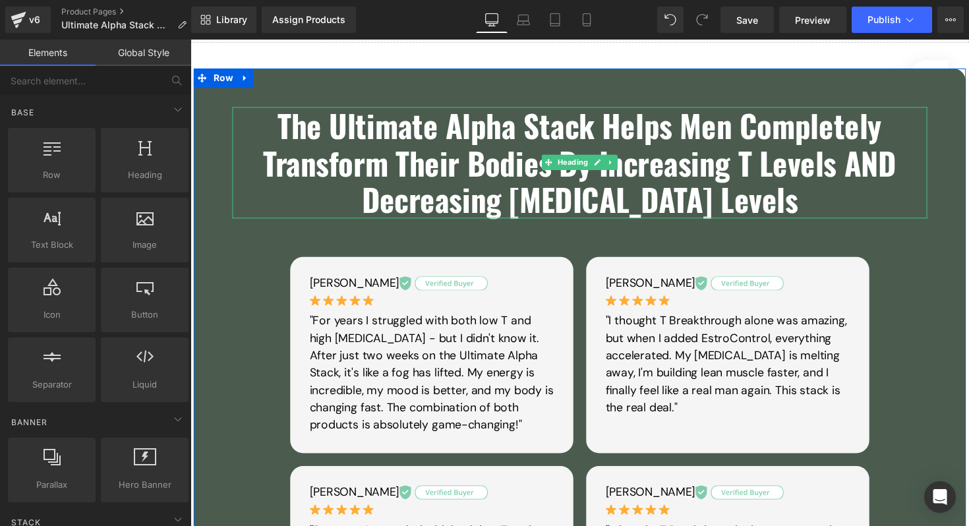
scroll to position [169, 0]
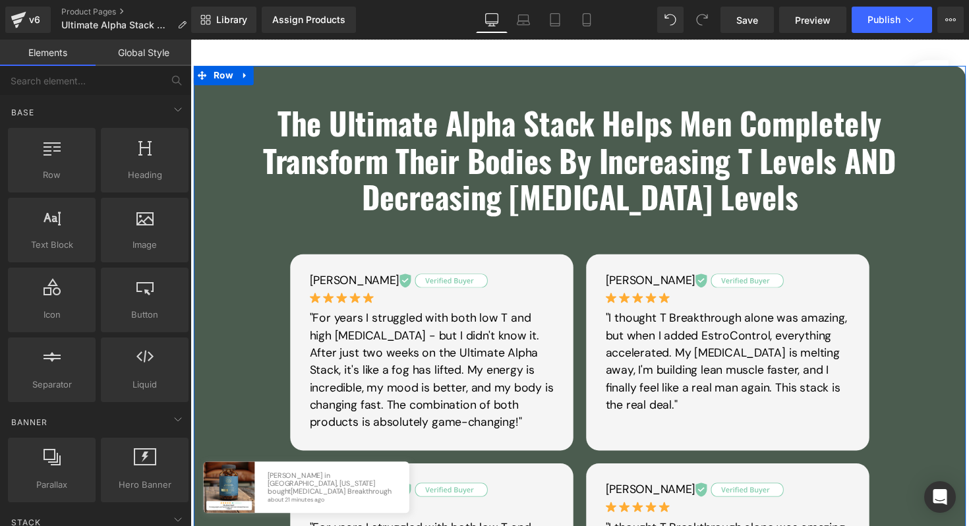
click at [349, 286] on p "[PERSON_NAME]" at bounding box center [437, 286] width 250 height 14
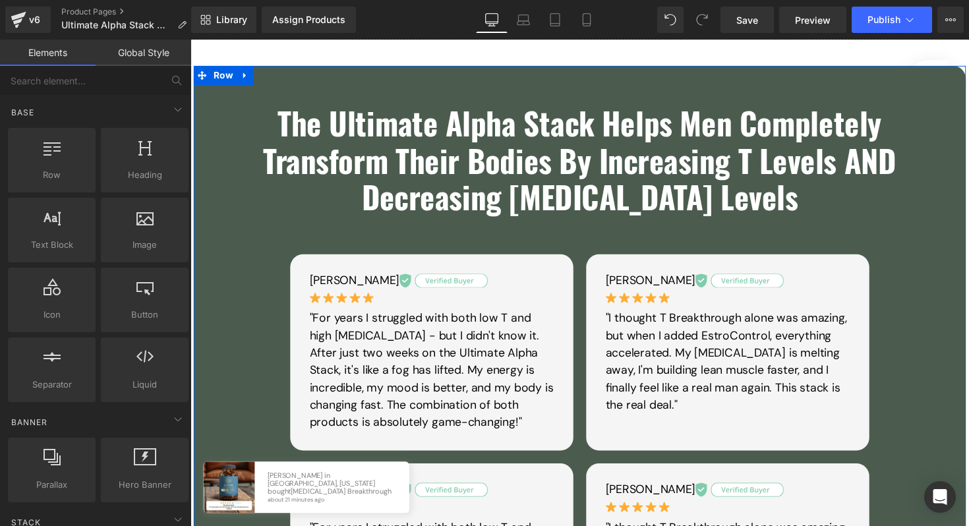
click at [349, 286] on p "[PERSON_NAME]" at bounding box center [437, 286] width 250 height 14
click at [358, 285] on p "[PERSON_NAME]" at bounding box center [437, 286] width 250 height 14
click at [355, 285] on p "[PERSON_NAME]" at bounding box center [437, 286] width 250 height 14
click at [355, 286] on p "[PERSON_NAME]" at bounding box center [437, 286] width 250 height 14
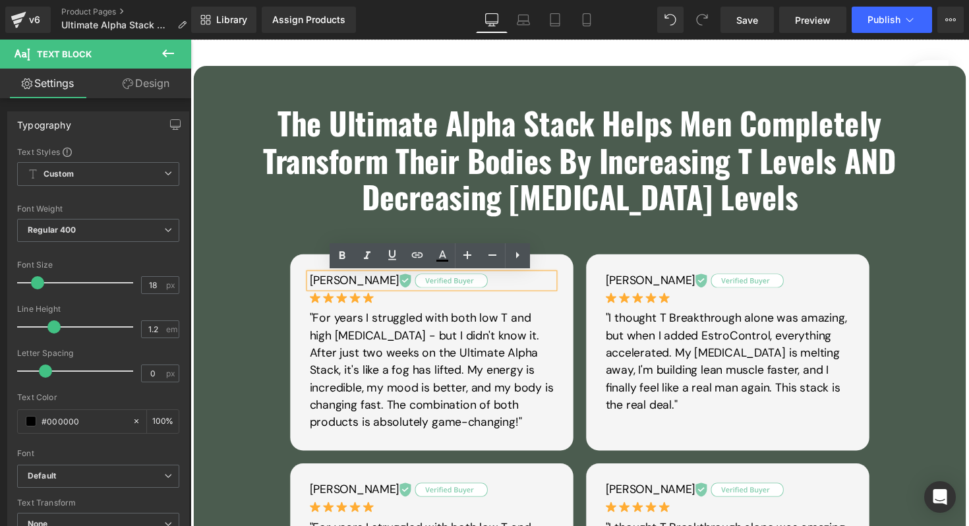
click at [354, 287] on p "[PERSON_NAME]" at bounding box center [437, 286] width 250 height 14
drag, startPoint x: 357, startPoint y: 287, endPoint x: 310, endPoint y: 287, distance: 46.8
click at [312, 287] on div "[PERSON_NAME]" at bounding box center [437, 286] width 250 height 14
click at [331, 287] on p "[PERSON_NAME]" at bounding box center [437, 286] width 250 height 14
drag, startPoint x: 356, startPoint y: 287, endPoint x: 312, endPoint y: 287, distance: 44.2
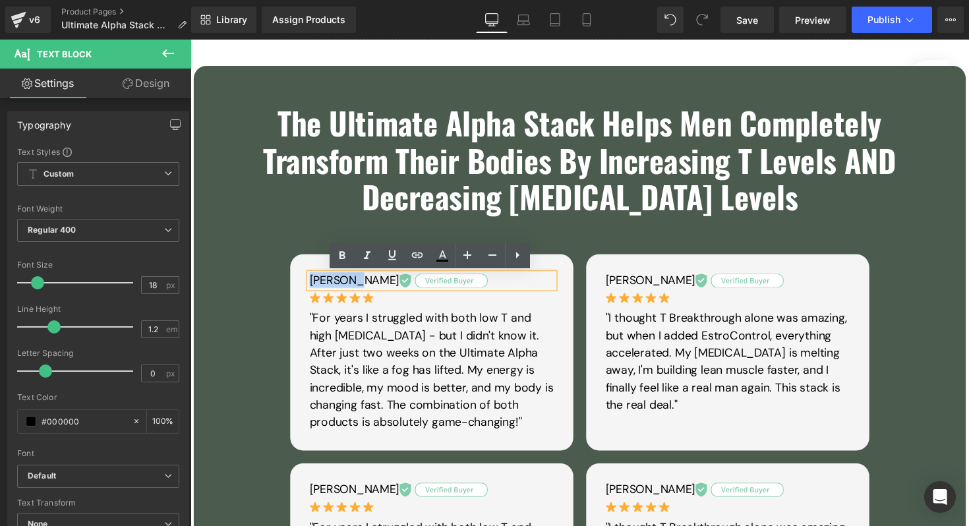
click at [312, 287] on div "[PERSON_NAME]" at bounding box center [437, 286] width 250 height 14
click at [318, 287] on p "[PERSON_NAME]" at bounding box center [437, 286] width 250 height 14
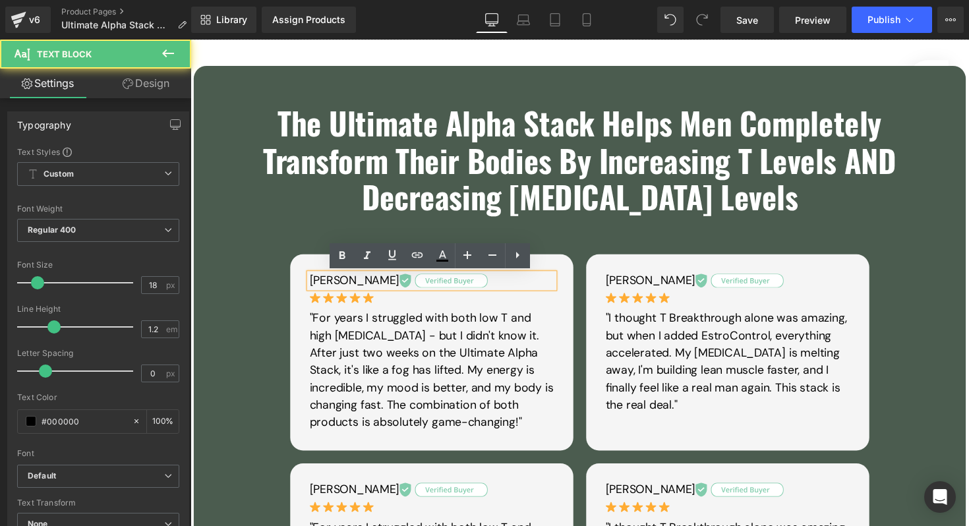
click at [355, 287] on p "[PERSON_NAME]" at bounding box center [437, 286] width 250 height 14
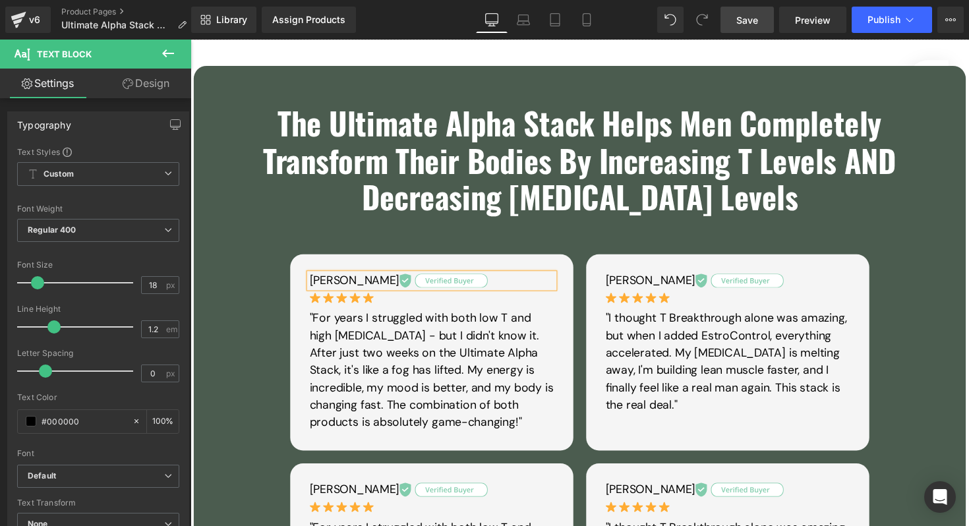
click at [749, 13] on span "Save" at bounding box center [747, 20] width 22 height 14
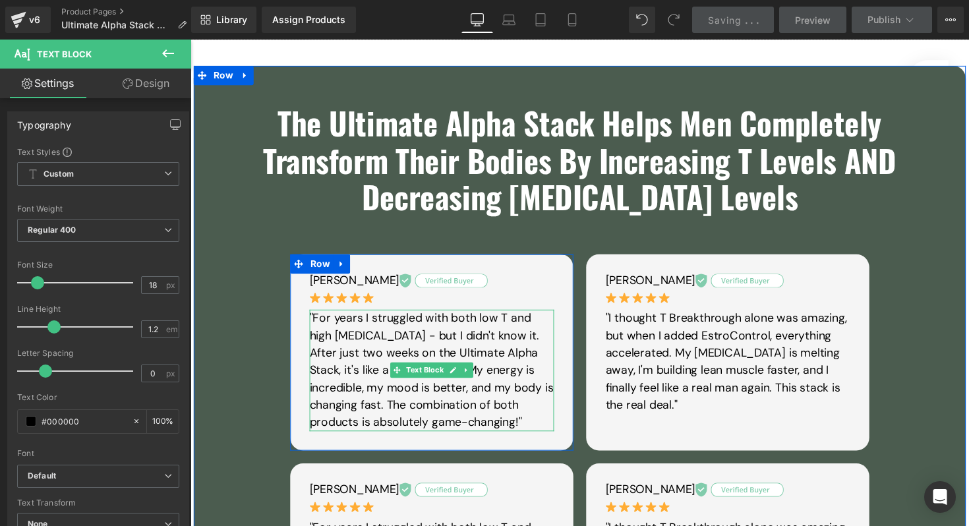
click at [382, 317] on div ""For years I struggled with both low T and high [MEDICAL_DATA] - but I didn't k…" at bounding box center [437, 378] width 250 height 125
click at [371, 324] on p ""For years I struggled with both low T and high [MEDICAL_DATA] - but I didn't k…" at bounding box center [437, 378] width 250 height 125
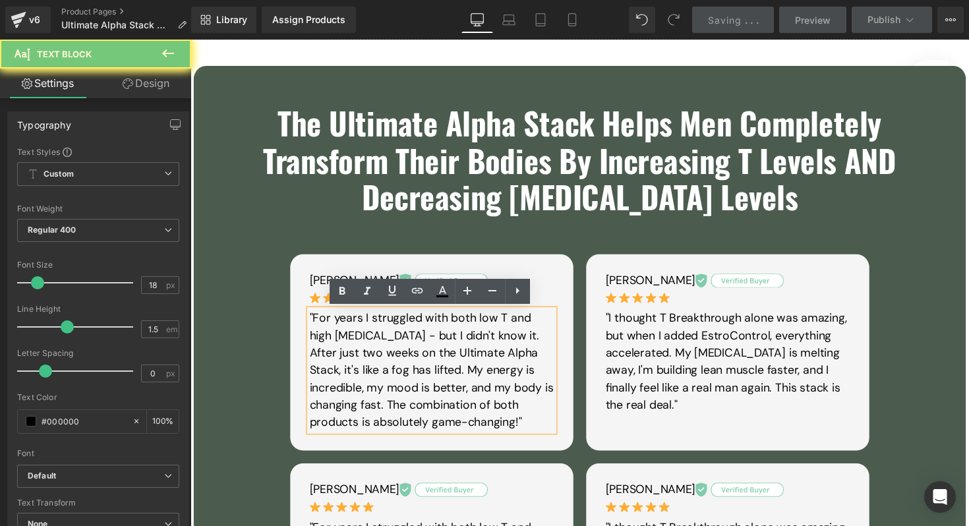
click at [314, 323] on p ""For years I struggled with both low T and high [MEDICAL_DATA] - but I didn't k…" at bounding box center [437, 378] width 250 height 125
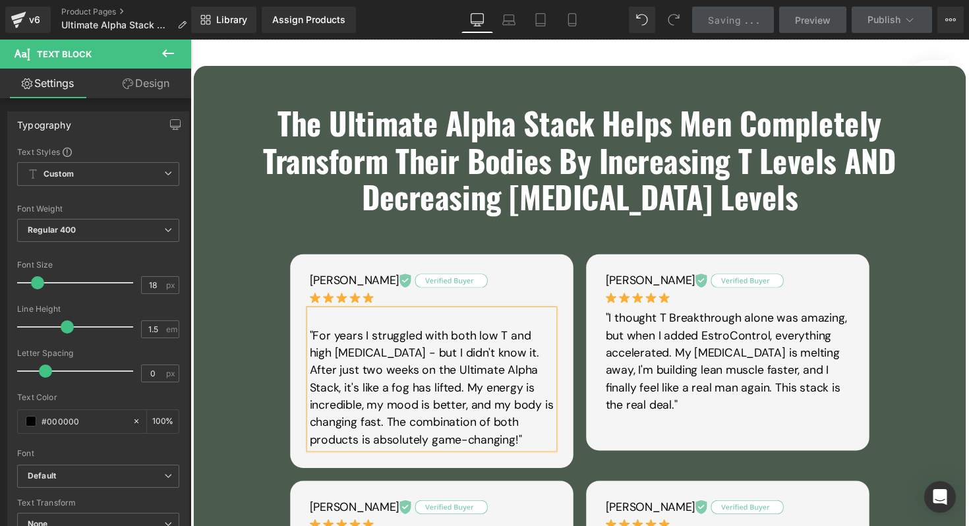
click at [329, 325] on p at bounding box center [437, 325] width 250 height 18
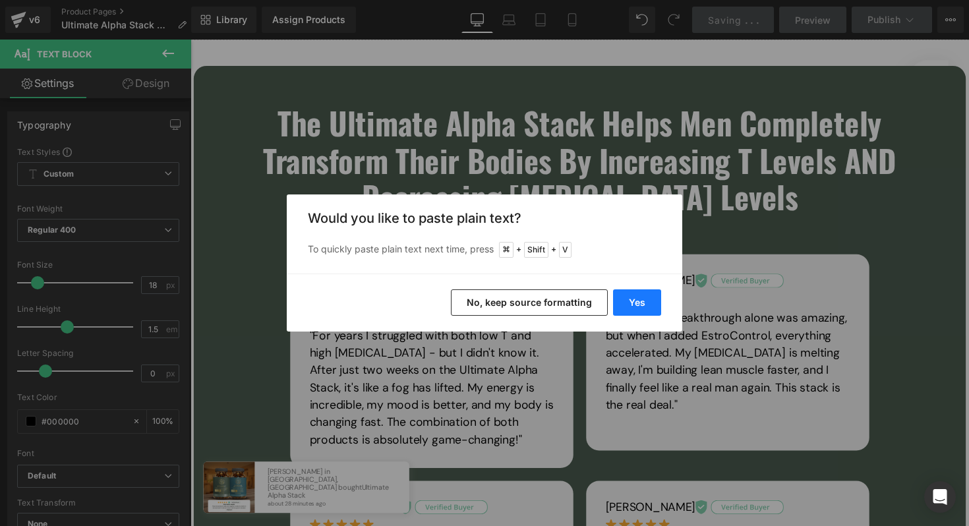
click at [645, 293] on button "Yes" at bounding box center [637, 302] width 48 height 26
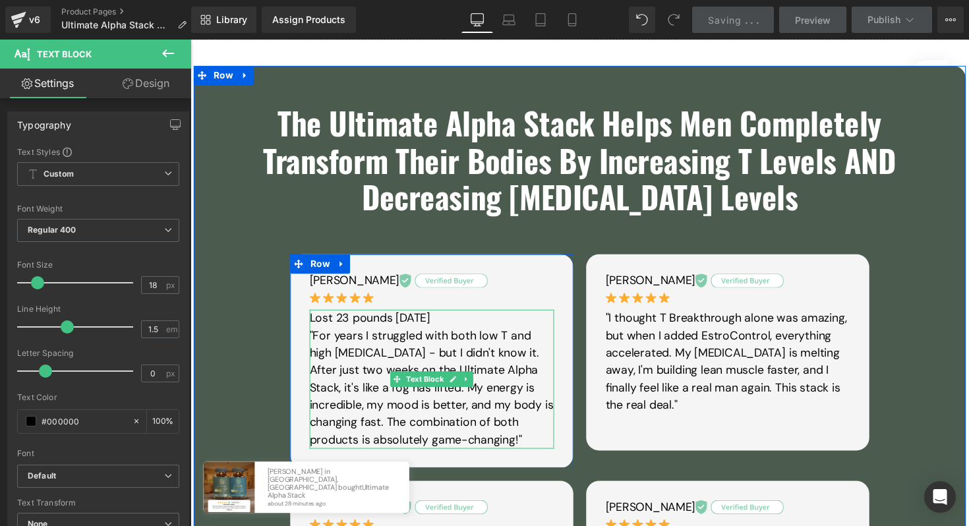
click at [429, 332] on p "Lost 23 pounds [DATE]" at bounding box center [437, 325] width 250 height 18
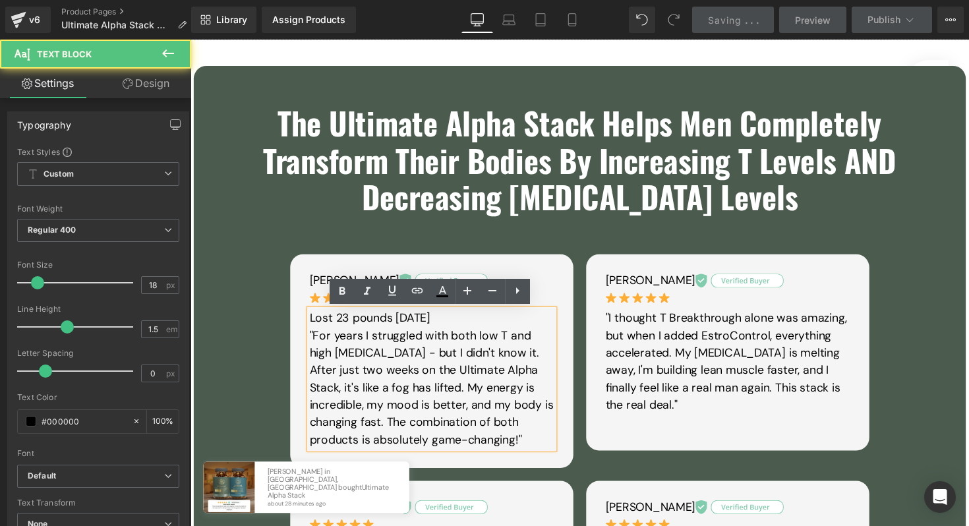
click at [426, 326] on p "Lost 23 pounds [DATE]" at bounding box center [437, 325] width 250 height 18
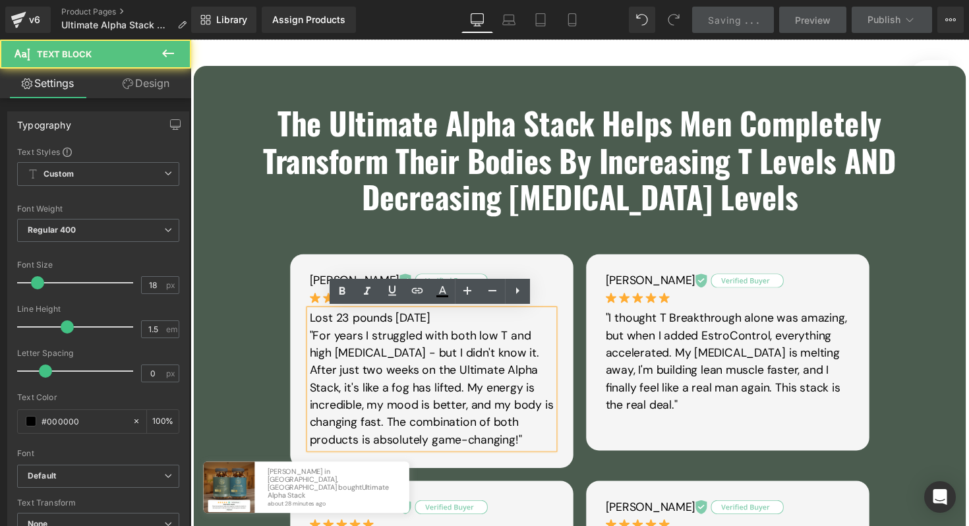
click at [426, 326] on p "Lost 23 pounds [DATE]" at bounding box center [437, 325] width 250 height 18
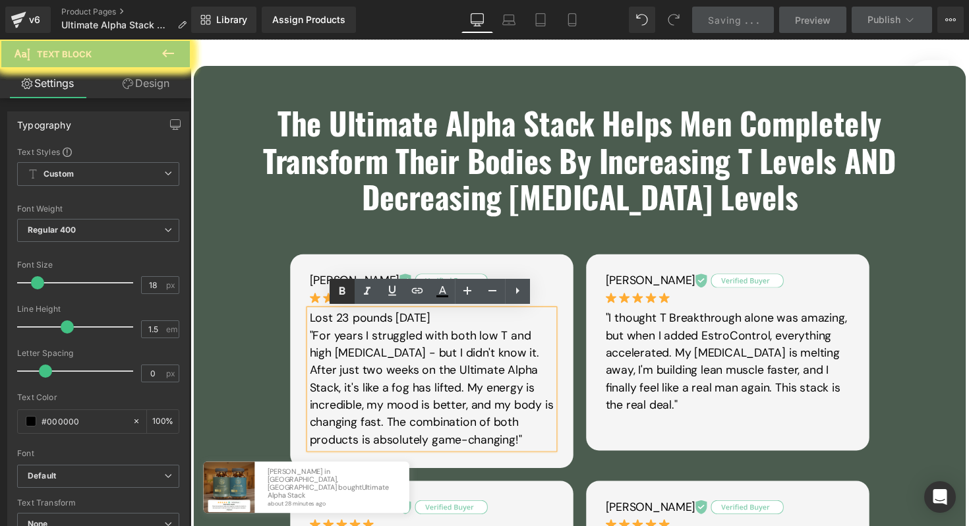
click at [337, 293] on icon at bounding box center [342, 291] width 16 height 16
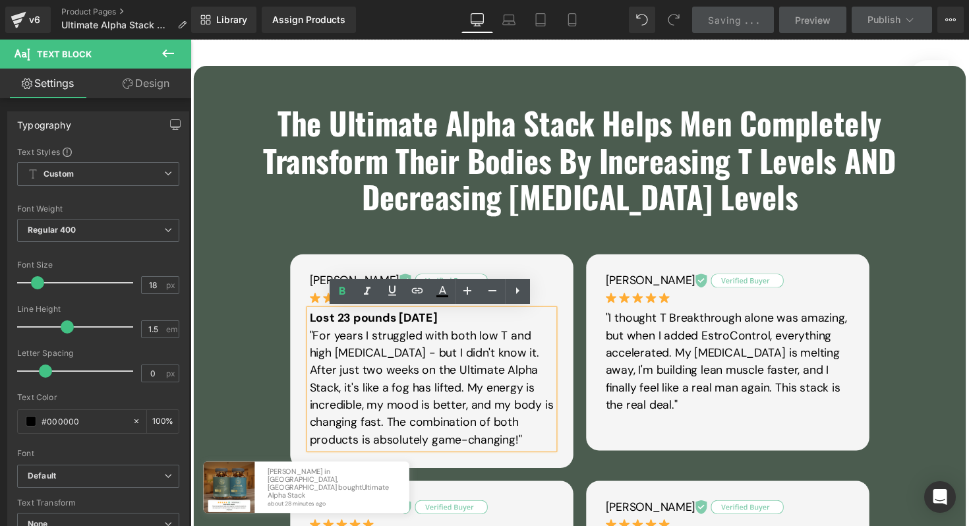
click at [444, 324] on strong "Lost 23 pounds [DATE]" at bounding box center [377, 325] width 131 height 16
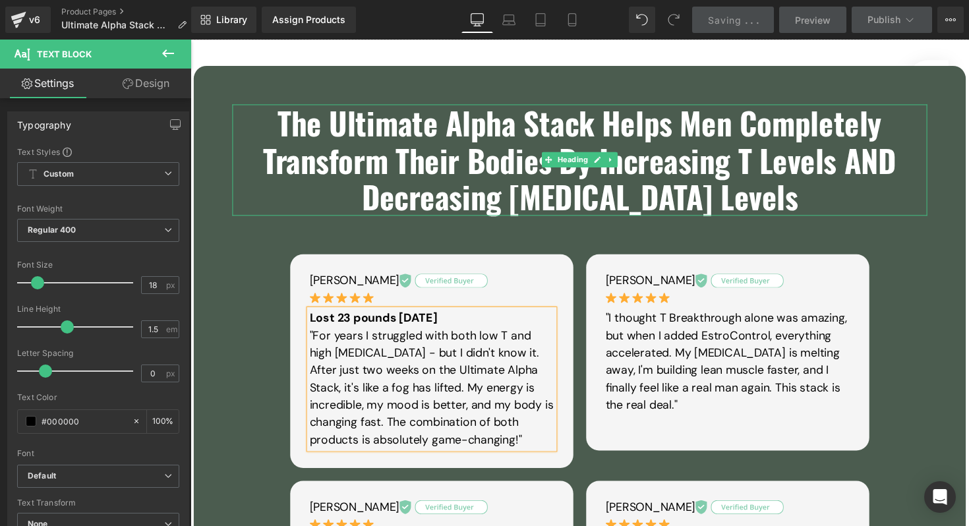
click at [619, 199] on strong "The Ultimate Alpha Stack Helps Men Completely Transform Their Bodies By Increas…" at bounding box center [589, 162] width 648 height 123
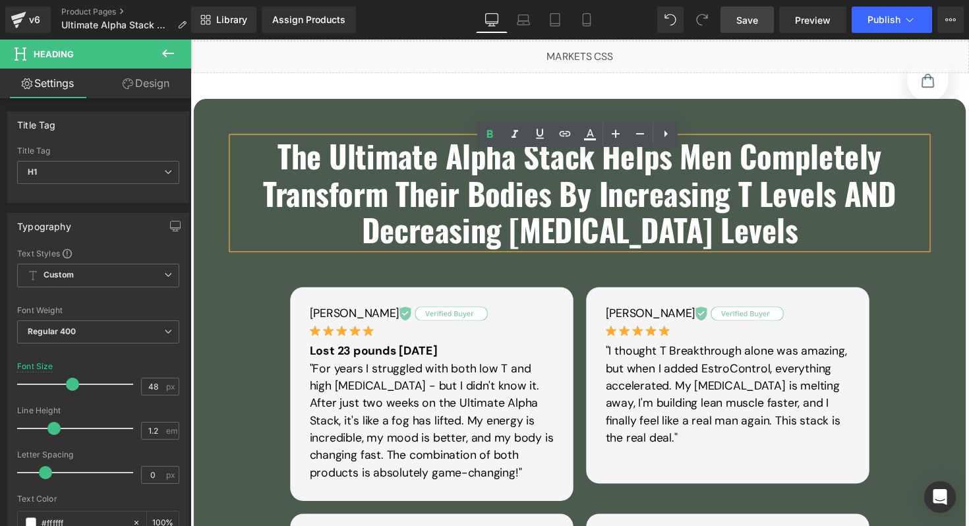
scroll to position [115, 0]
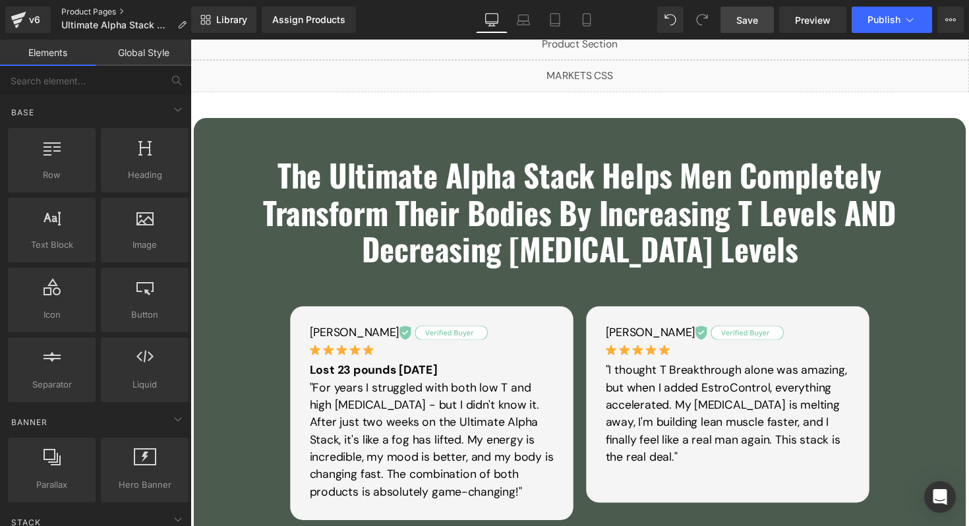
click at [82, 11] on link "Product Pages" at bounding box center [129, 12] width 136 height 11
